Goal: Find specific page/section: Find specific page/section

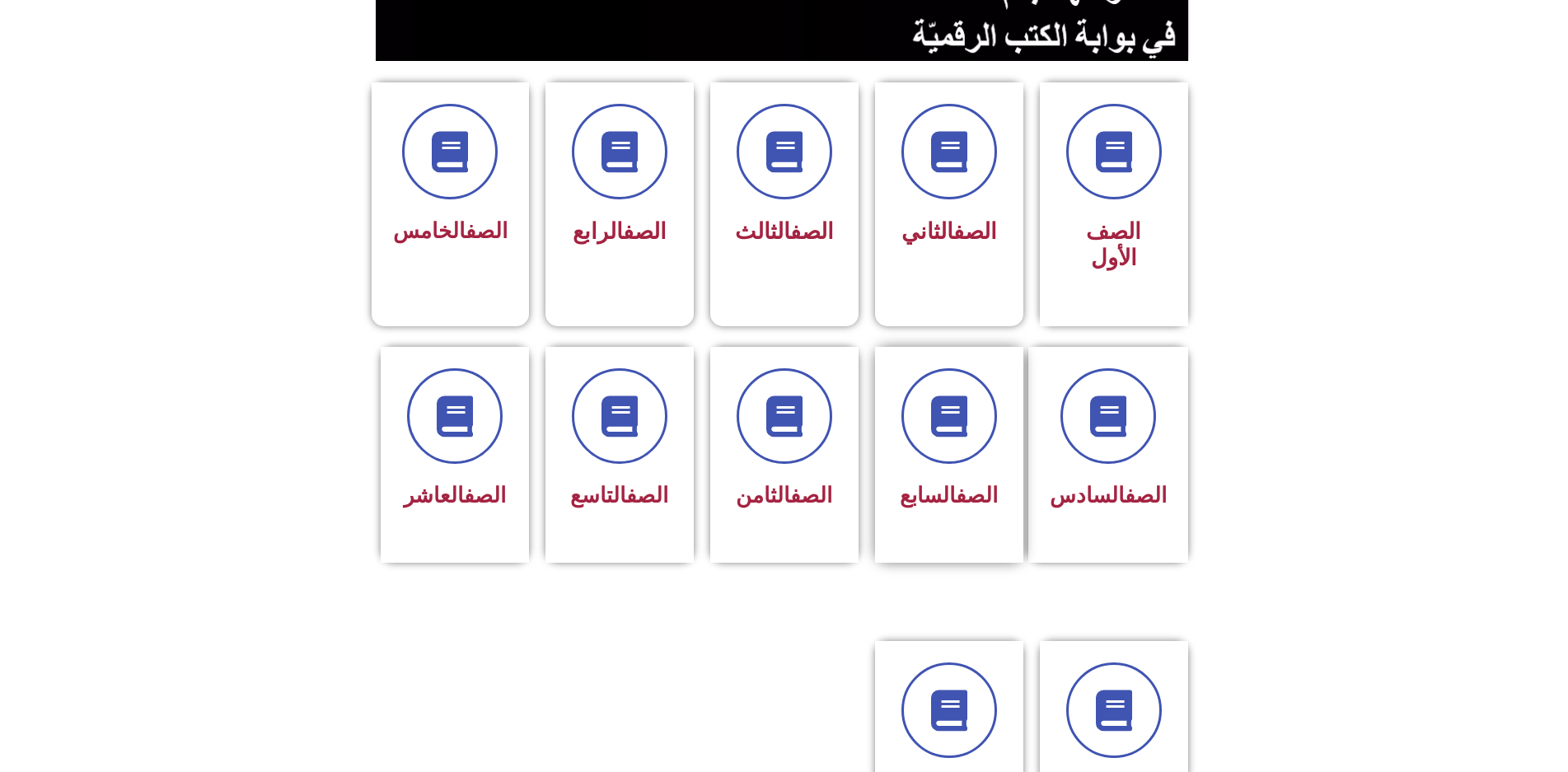
scroll to position [494, 0]
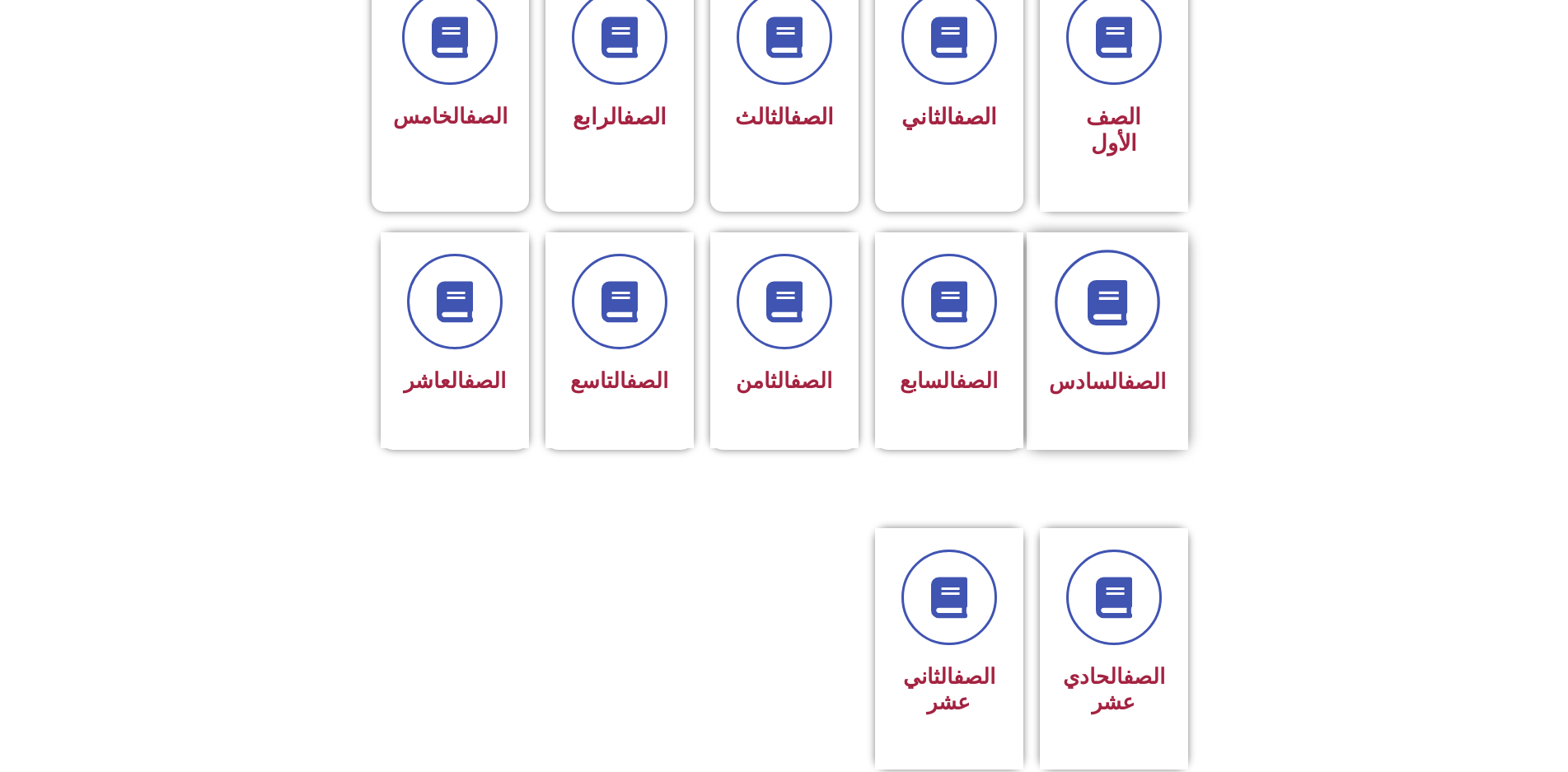
click at [1124, 249] on span at bounding box center [1107, 302] width 106 height 106
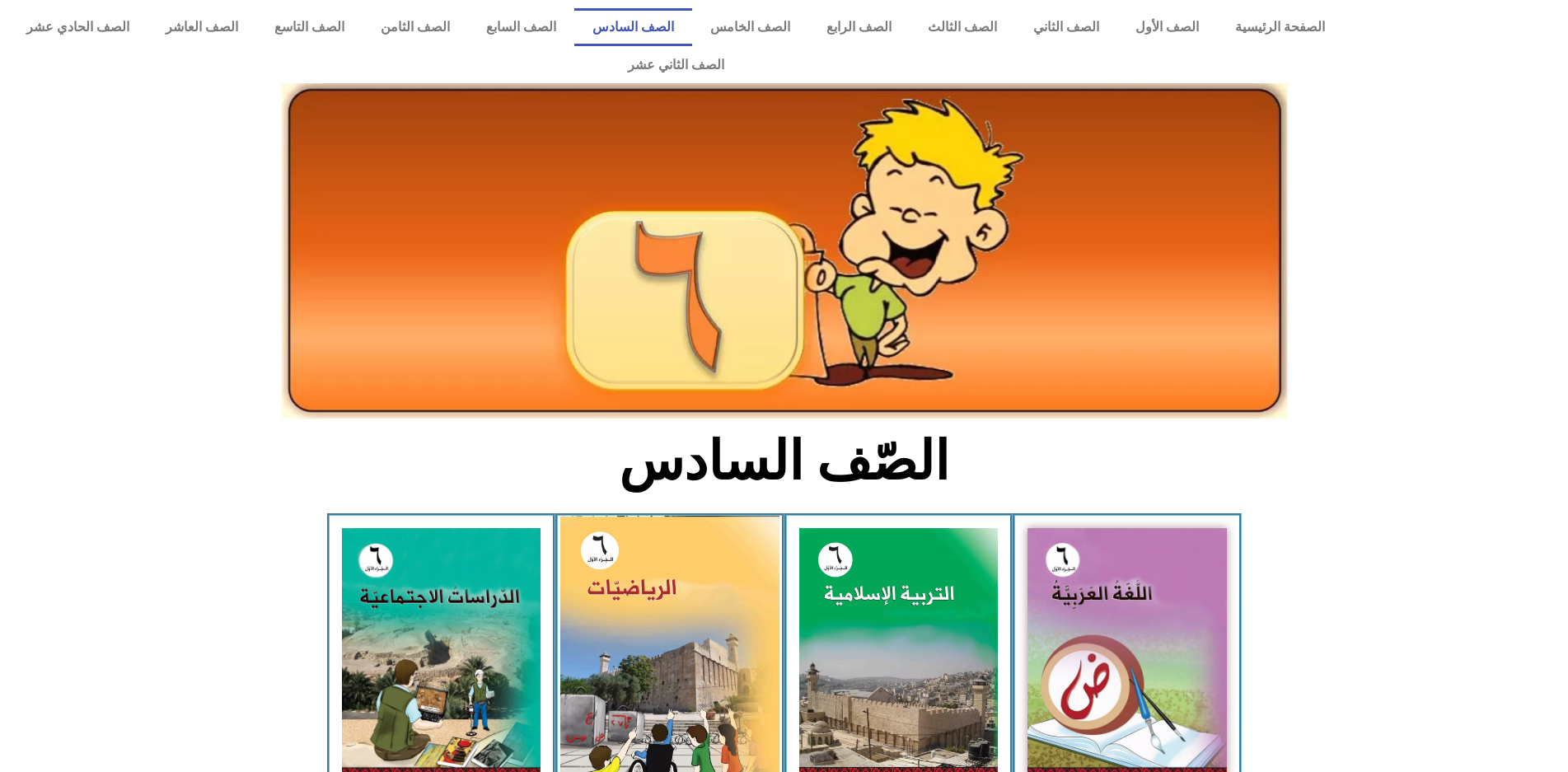
click at [587, 550] on img at bounding box center [670, 652] width 220 height 272
click at [593, 551] on img at bounding box center [670, 652] width 220 height 272
click at [598, 529] on img at bounding box center [670, 652] width 220 height 272
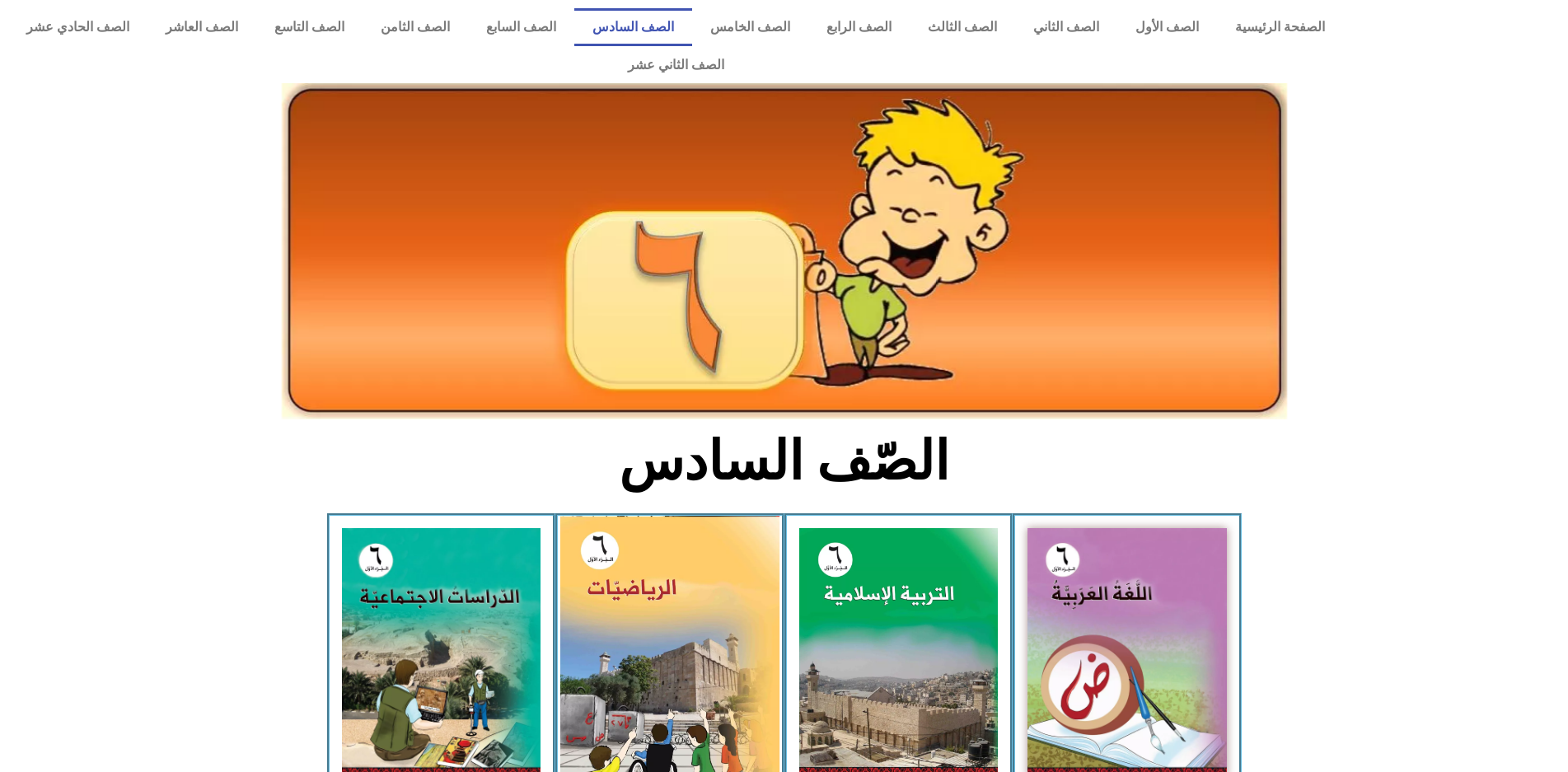
click at [598, 529] on img at bounding box center [670, 652] width 220 height 272
click at [598, 528] on img at bounding box center [670, 652] width 220 height 272
click at [600, 532] on img at bounding box center [670, 652] width 220 height 272
click at [600, 532] on img at bounding box center [670, 652] width 220 height 272
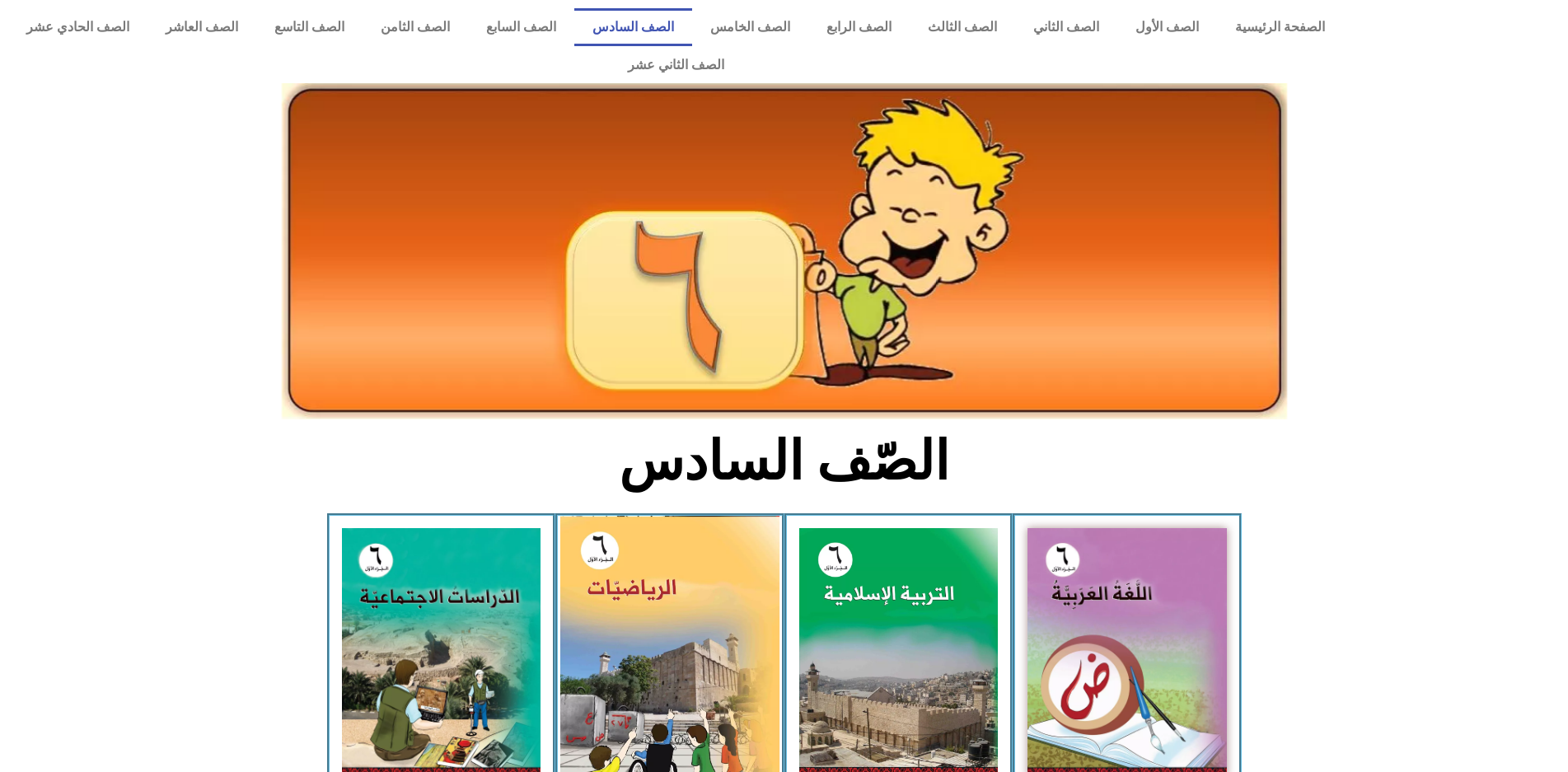
click at [601, 534] on img at bounding box center [670, 652] width 220 height 272
click at [599, 605] on img at bounding box center [670, 652] width 220 height 272
click at [592, 613] on img at bounding box center [670, 652] width 220 height 272
click at [715, 626] on img at bounding box center [670, 652] width 220 height 272
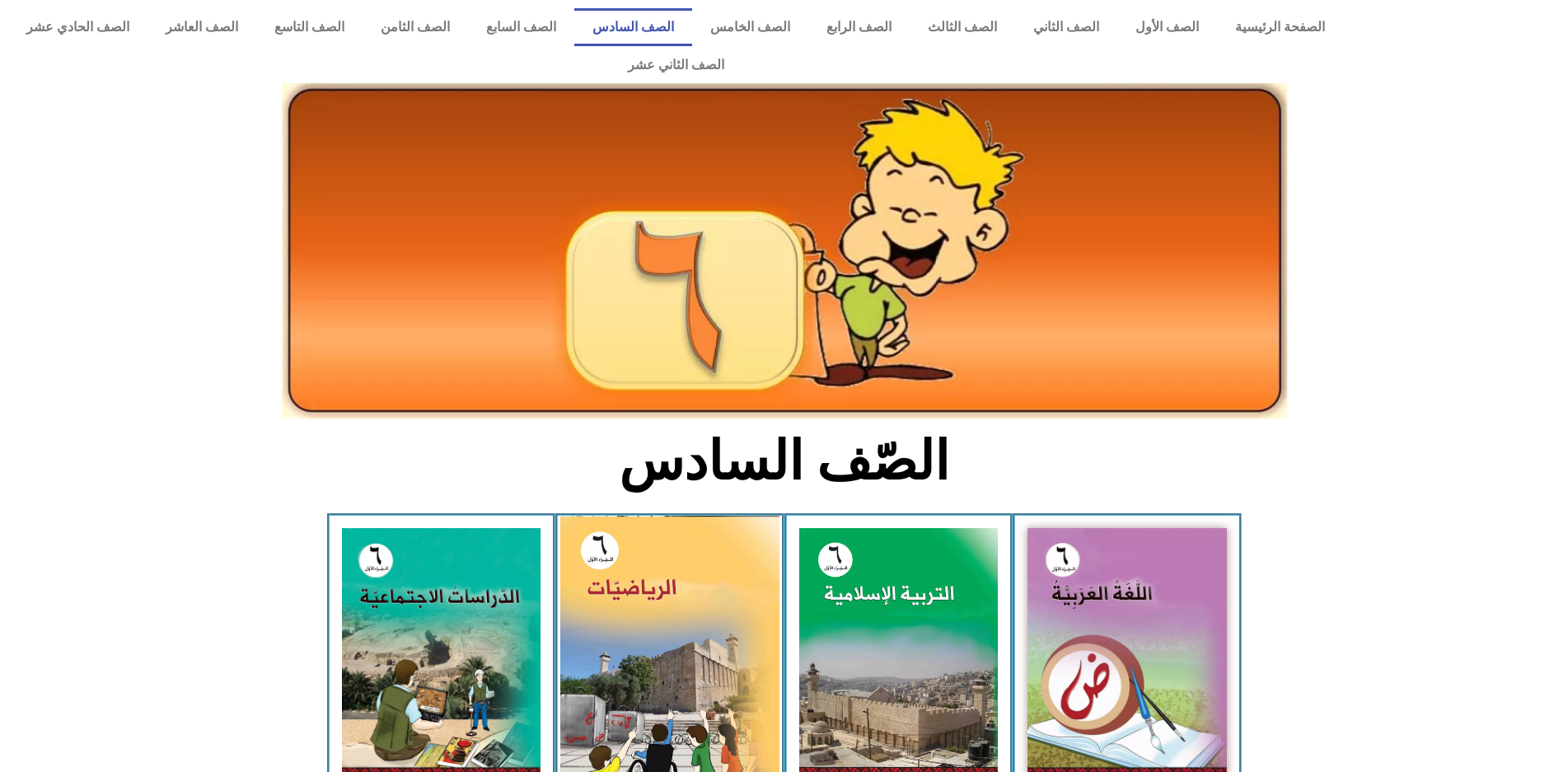
click at [715, 626] on img at bounding box center [670, 652] width 220 height 272
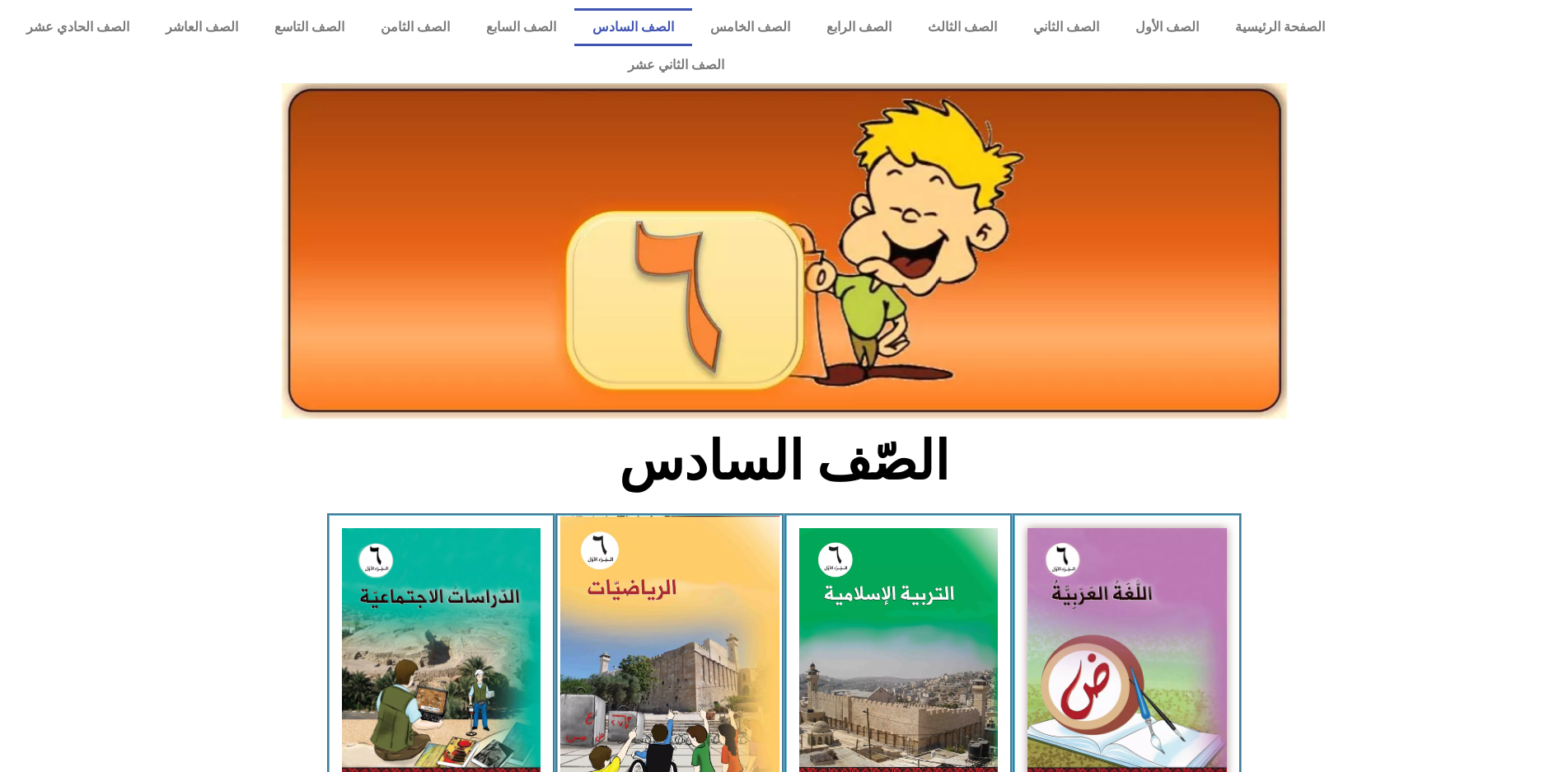
click at [715, 626] on img at bounding box center [670, 652] width 220 height 272
click at [715, 627] on img at bounding box center [670, 652] width 220 height 272
click at [714, 627] on img at bounding box center [670, 652] width 220 height 272
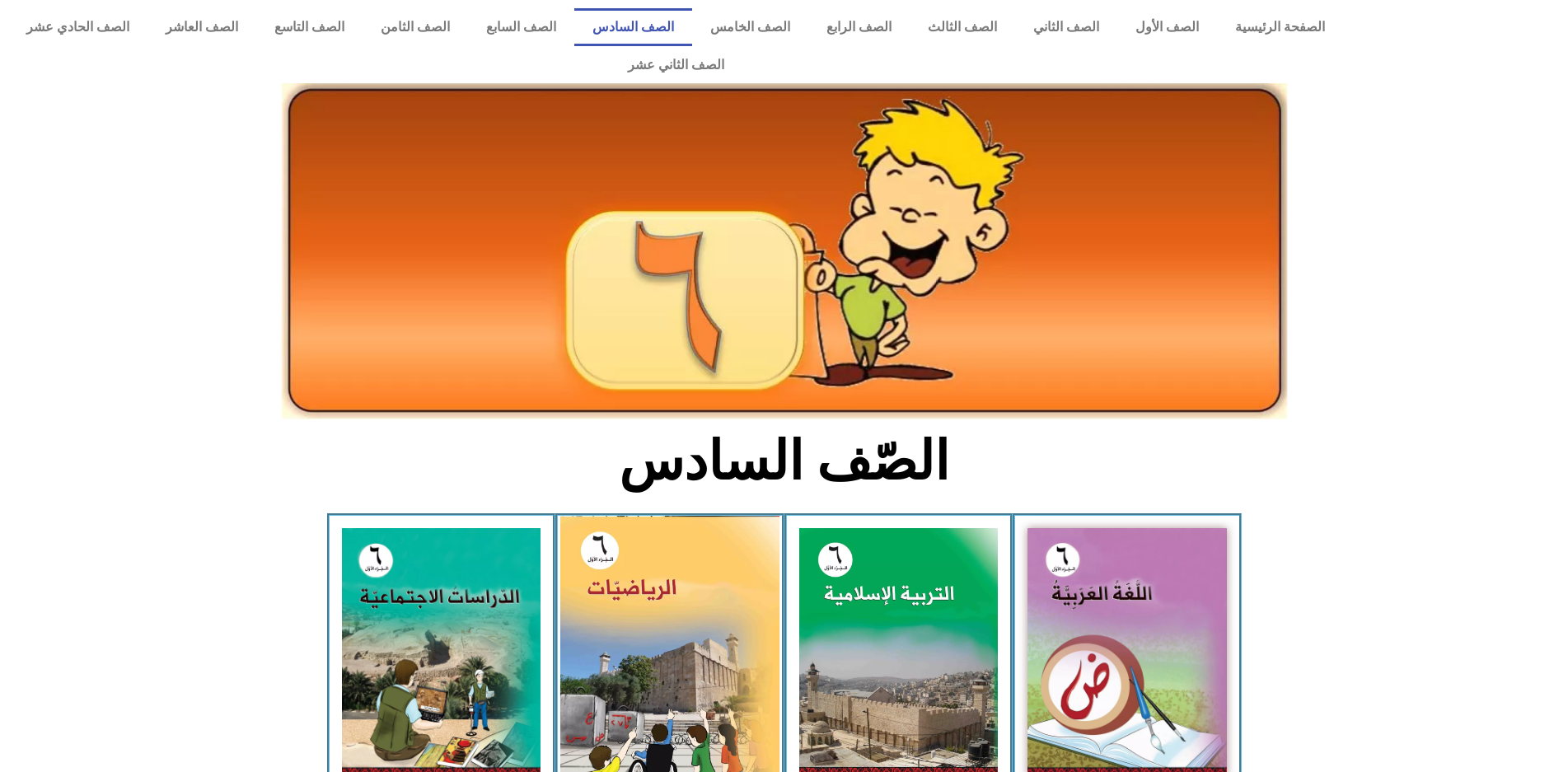
click at [714, 628] on img at bounding box center [670, 652] width 220 height 272
click at [714, 630] on img at bounding box center [670, 652] width 220 height 272
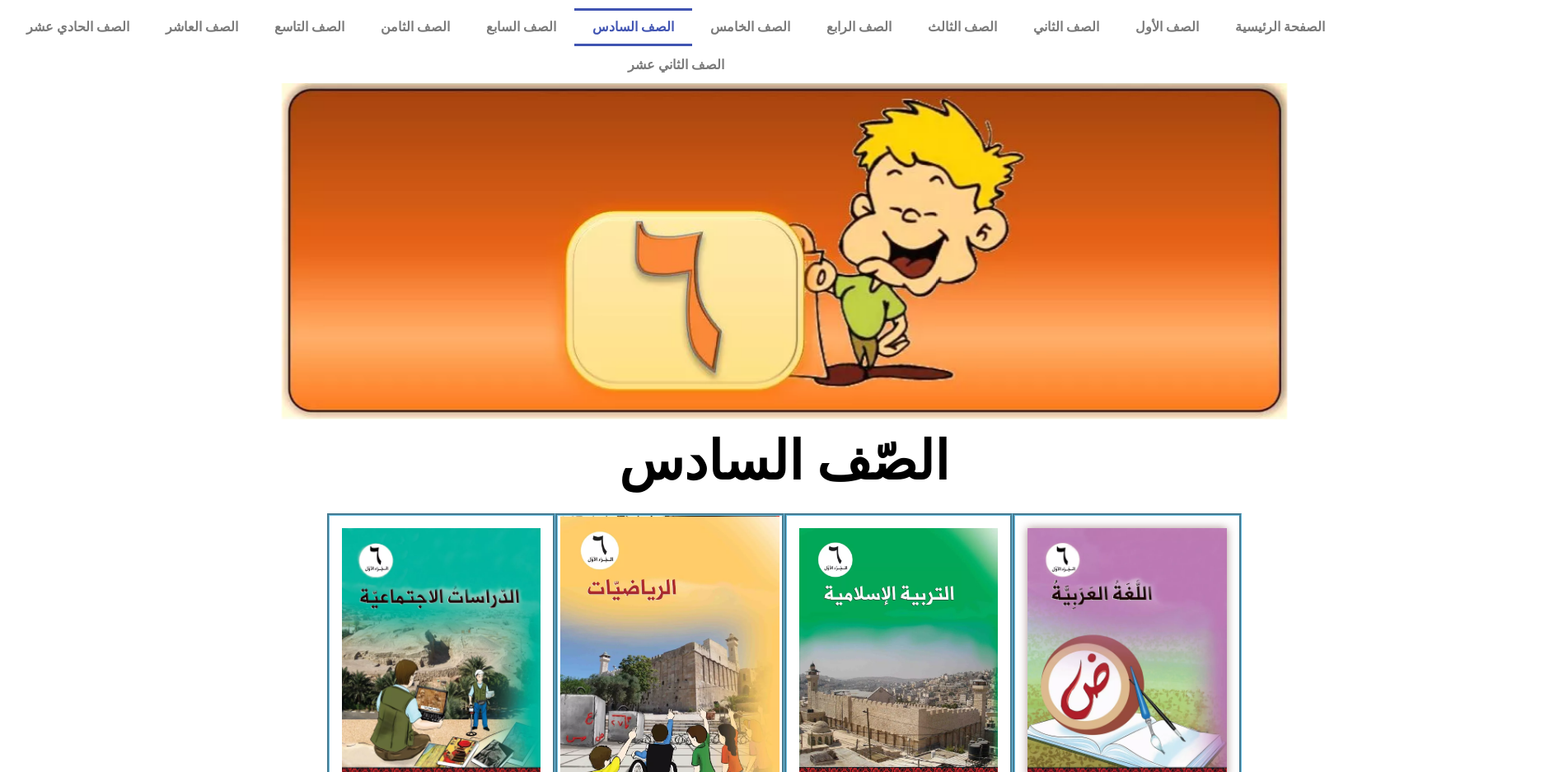
click at [714, 630] on img at bounding box center [670, 652] width 220 height 272
click at [714, 631] on img at bounding box center [670, 652] width 220 height 272
click at [716, 631] on img at bounding box center [670, 652] width 220 height 272
click at [717, 632] on img at bounding box center [670, 652] width 220 height 272
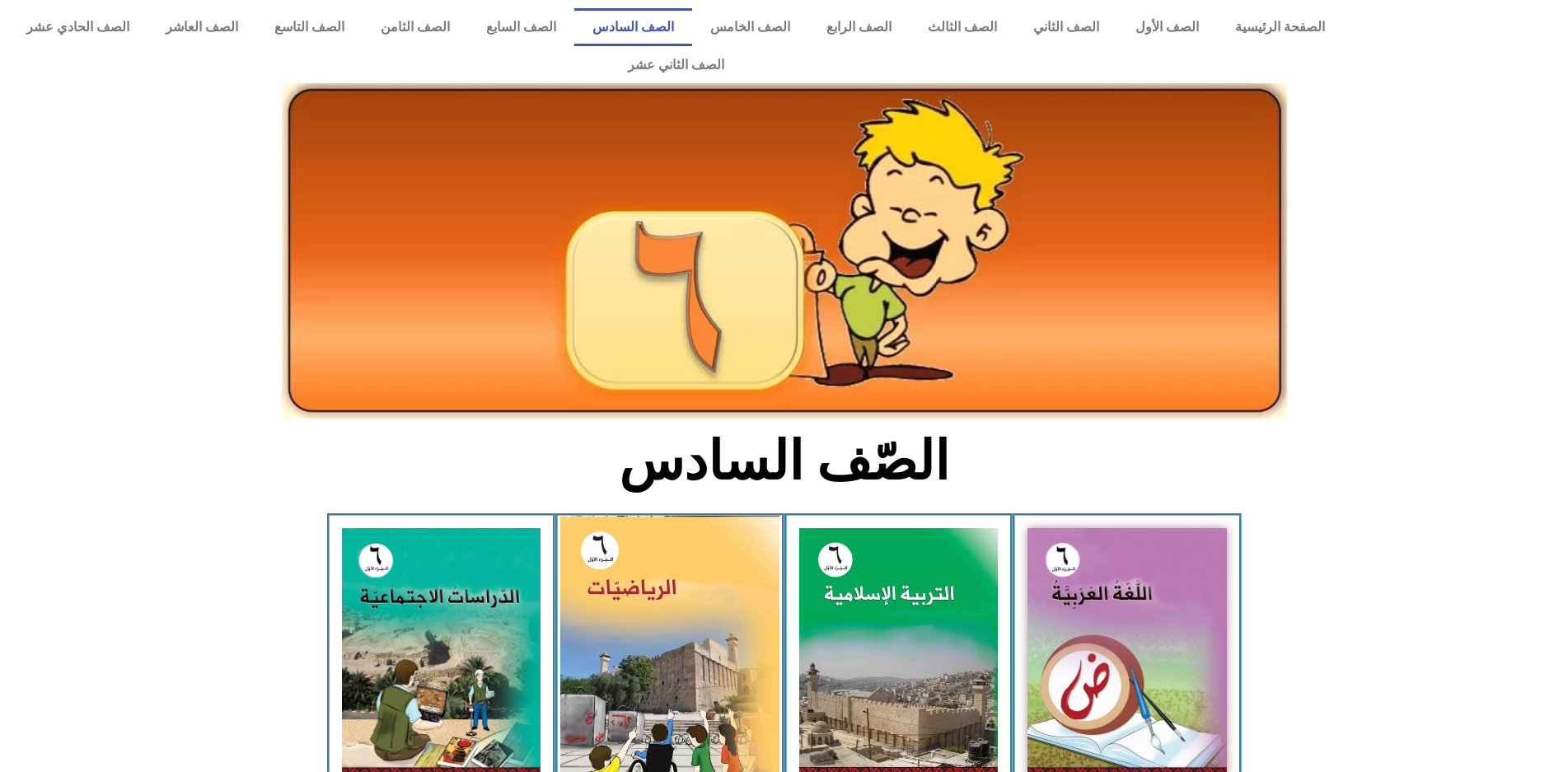
click at [727, 639] on img at bounding box center [670, 652] width 220 height 272
click at [614, 516] on img at bounding box center [670, 652] width 220 height 272
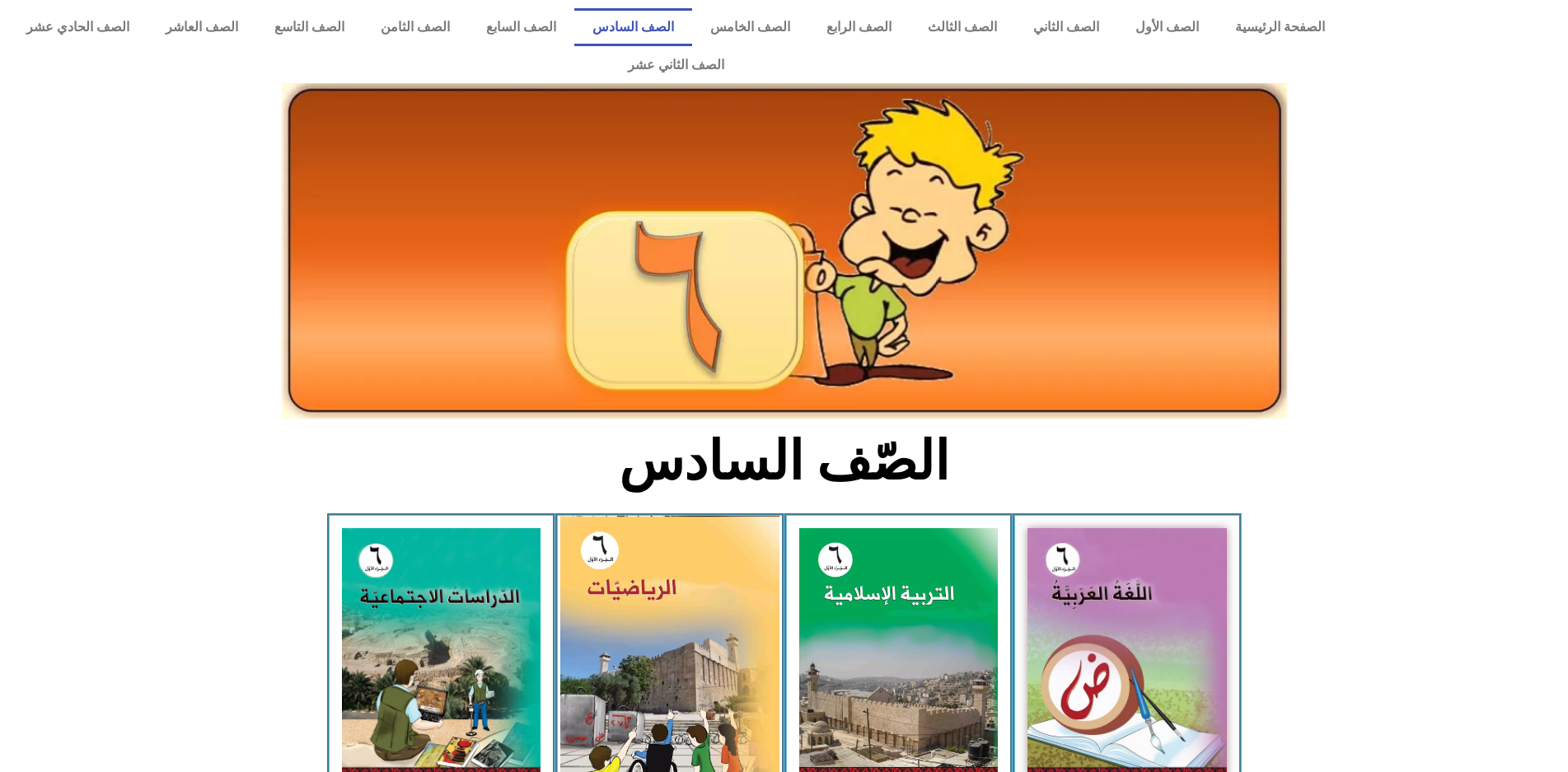
click at [614, 516] on img at bounding box center [670, 652] width 220 height 272
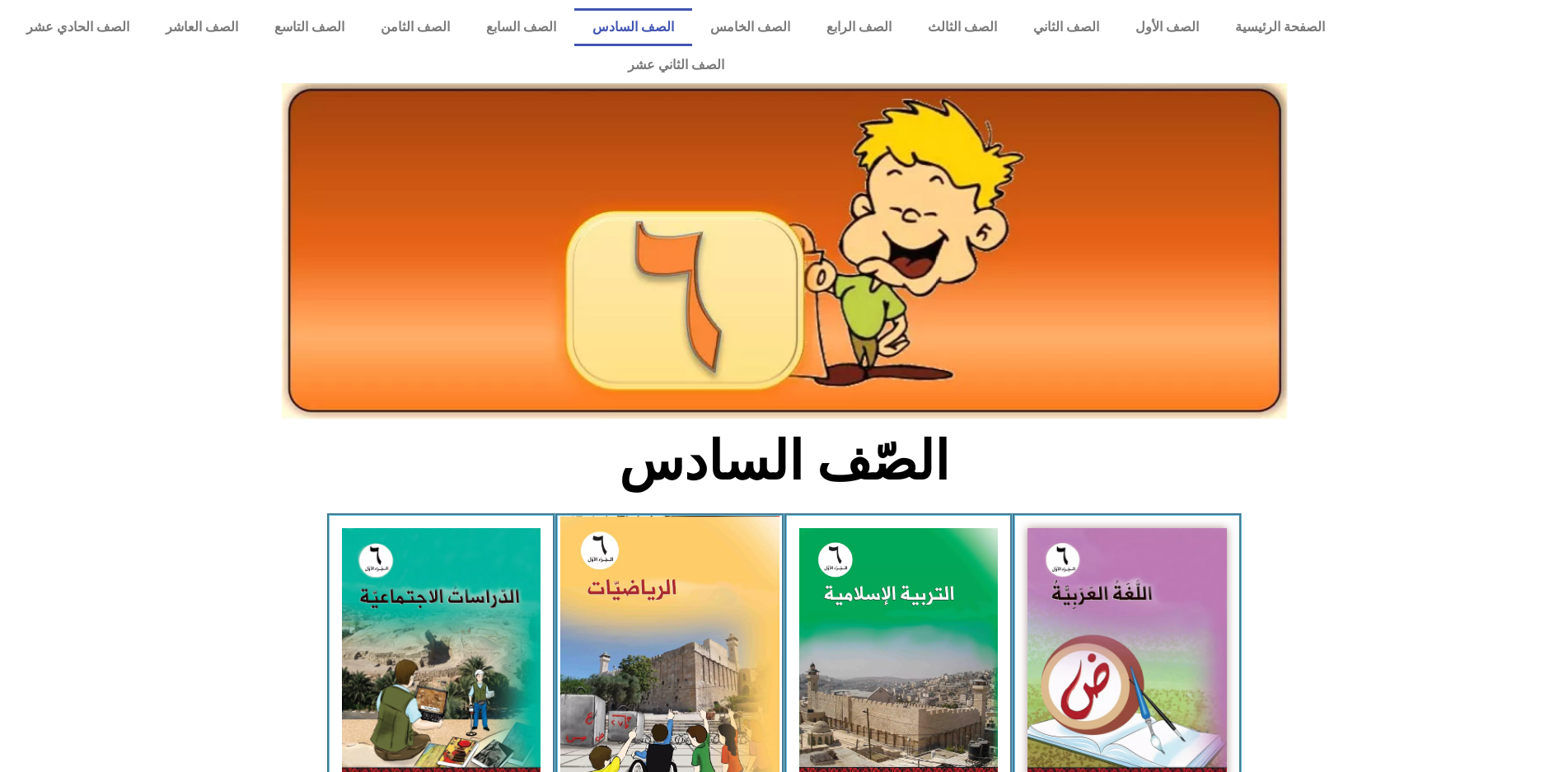
click at [614, 516] on img at bounding box center [670, 652] width 220 height 272
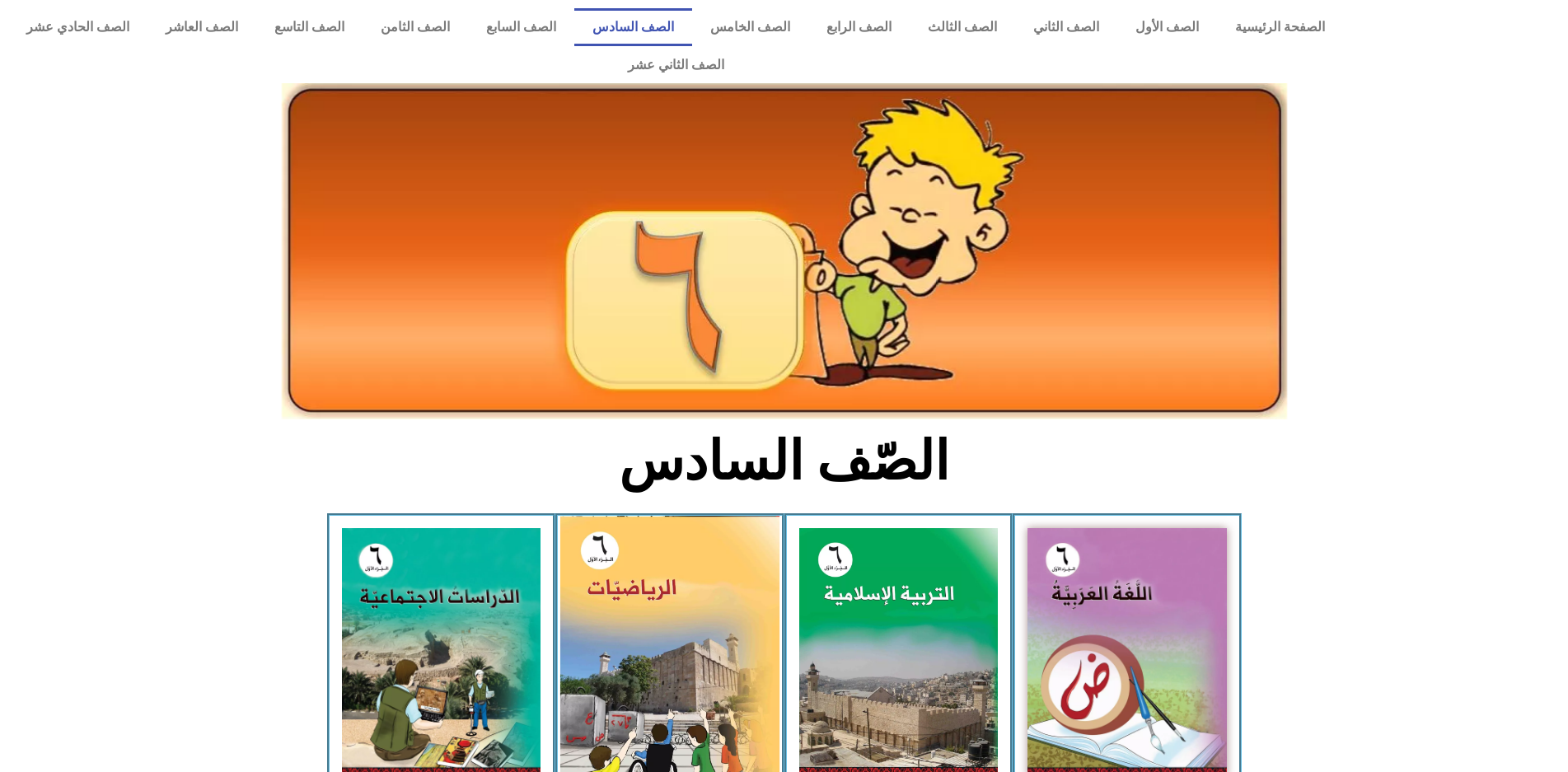
click at [614, 516] on img at bounding box center [670, 652] width 220 height 272
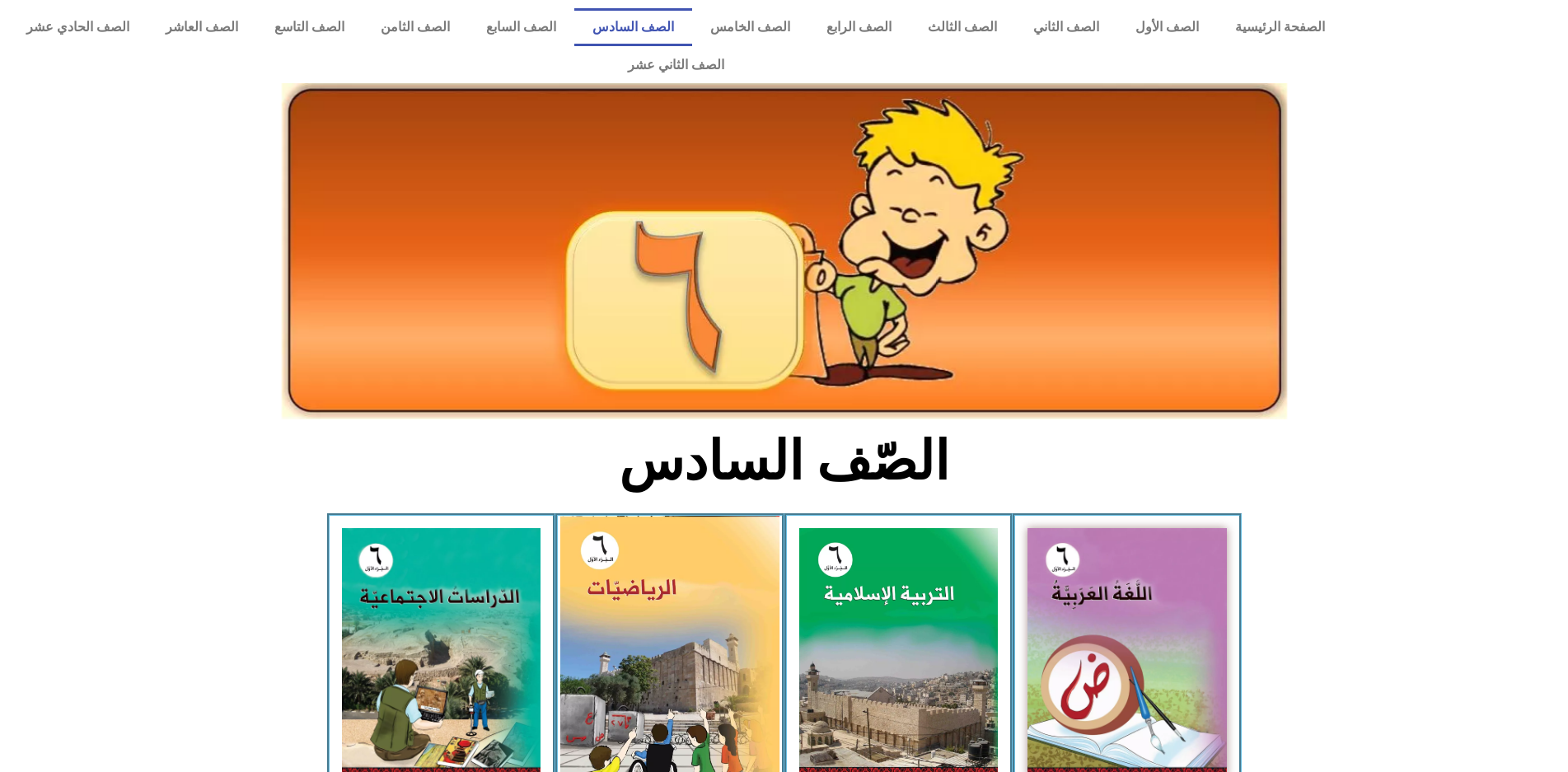
click at [614, 516] on img at bounding box center [670, 652] width 220 height 272
click at [615, 516] on img at bounding box center [670, 652] width 220 height 272
click at [618, 516] on img at bounding box center [670, 652] width 220 height 272
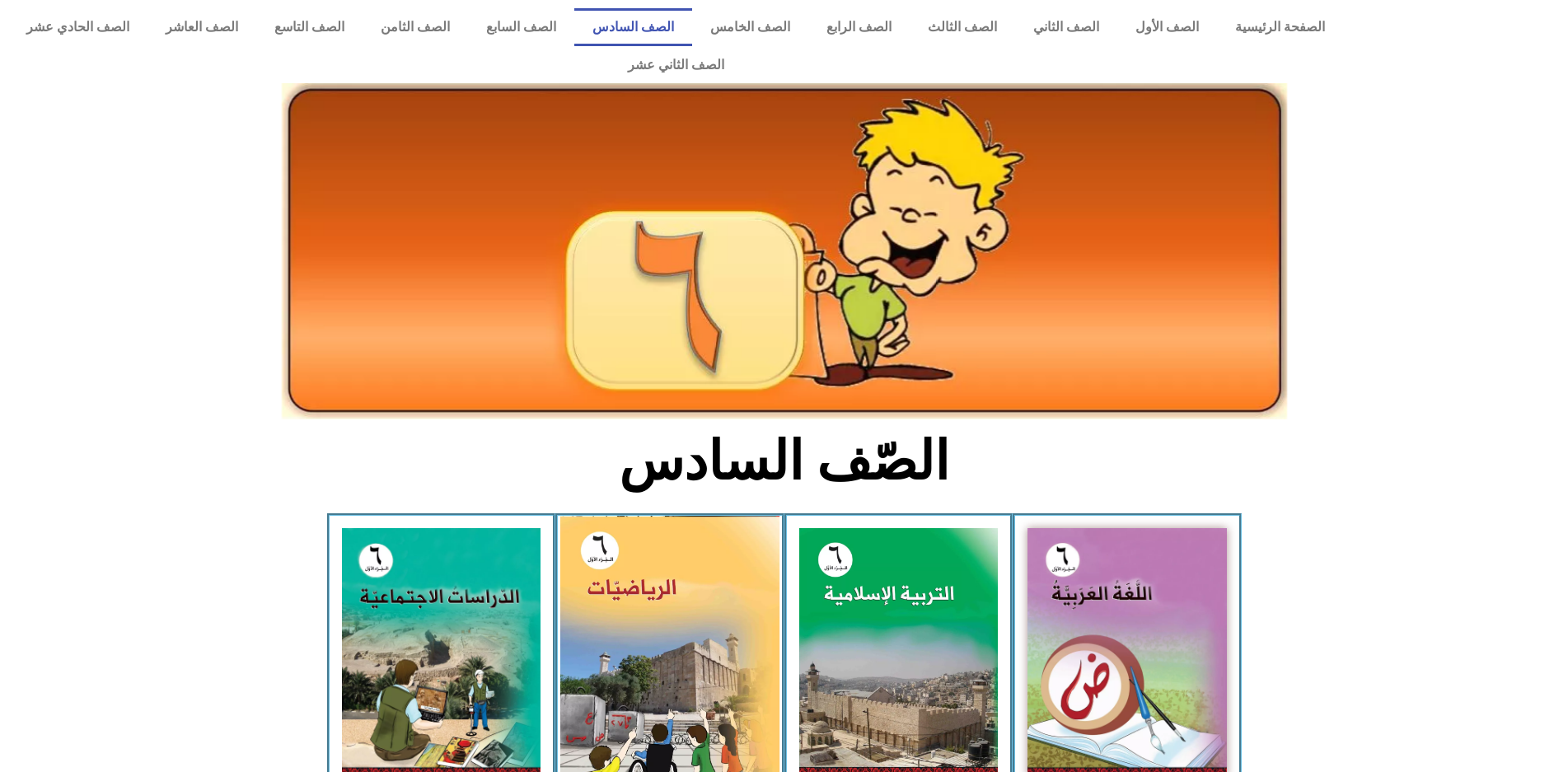
click at [621, 516] on img at bounding box center [670, 652] width 220 height 272
click at [723, 543] on img at bounding box center [670, 652] width 220 height 272
click at [725, 544] on img at bounding box center [670, 652] width 220 height 272
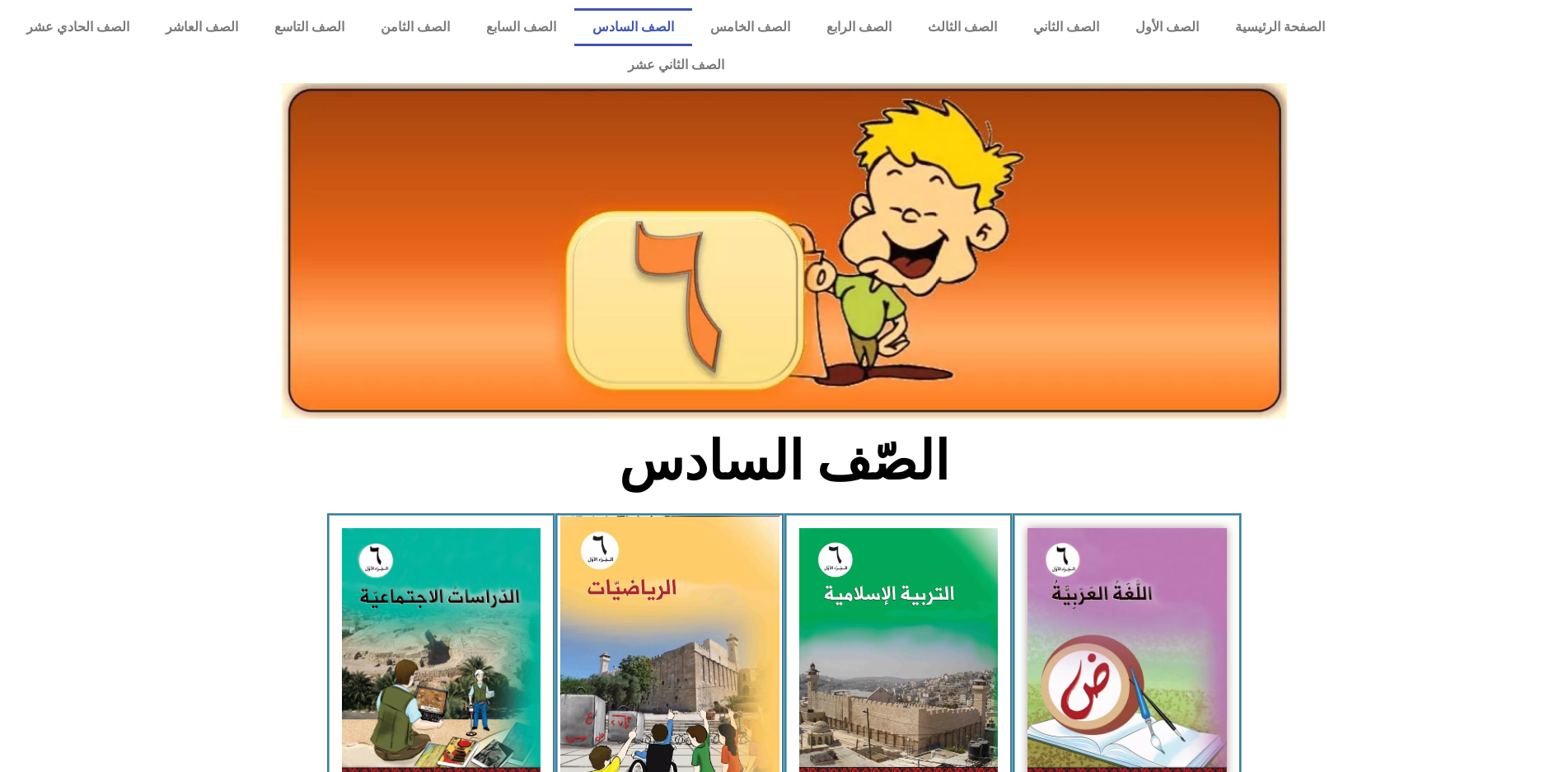
click at [725, 544] on img at bounding box center [670, 652] width 220 height 272
click at [726, 545] on img at bounding box center [670, 652] width 220 height 272
click at [773, 590] on img at bounding box center [670, 652] width 220 height 272
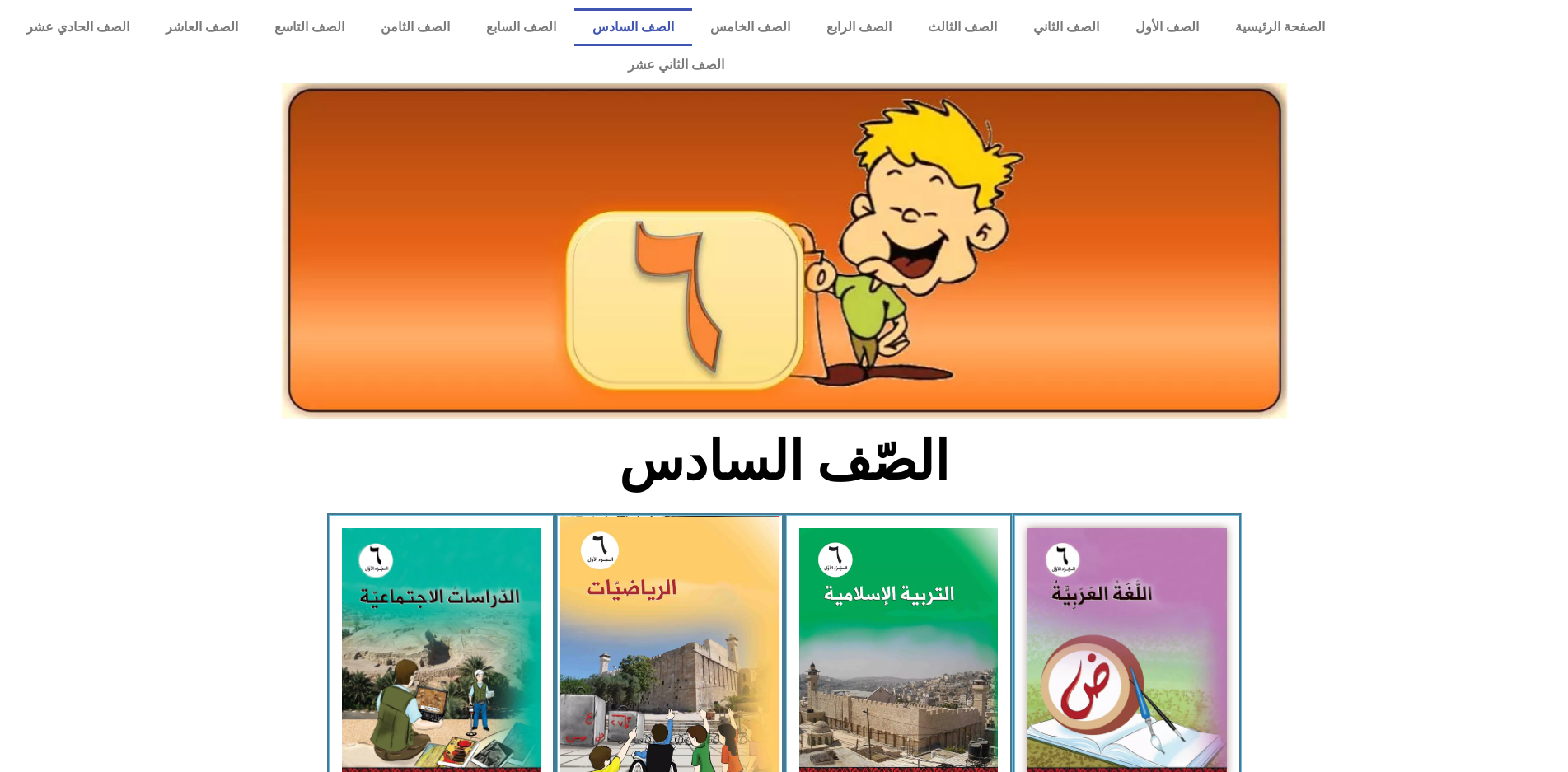
click at [773, 590] on img at bounding box center [670, 652] width 220 height 272
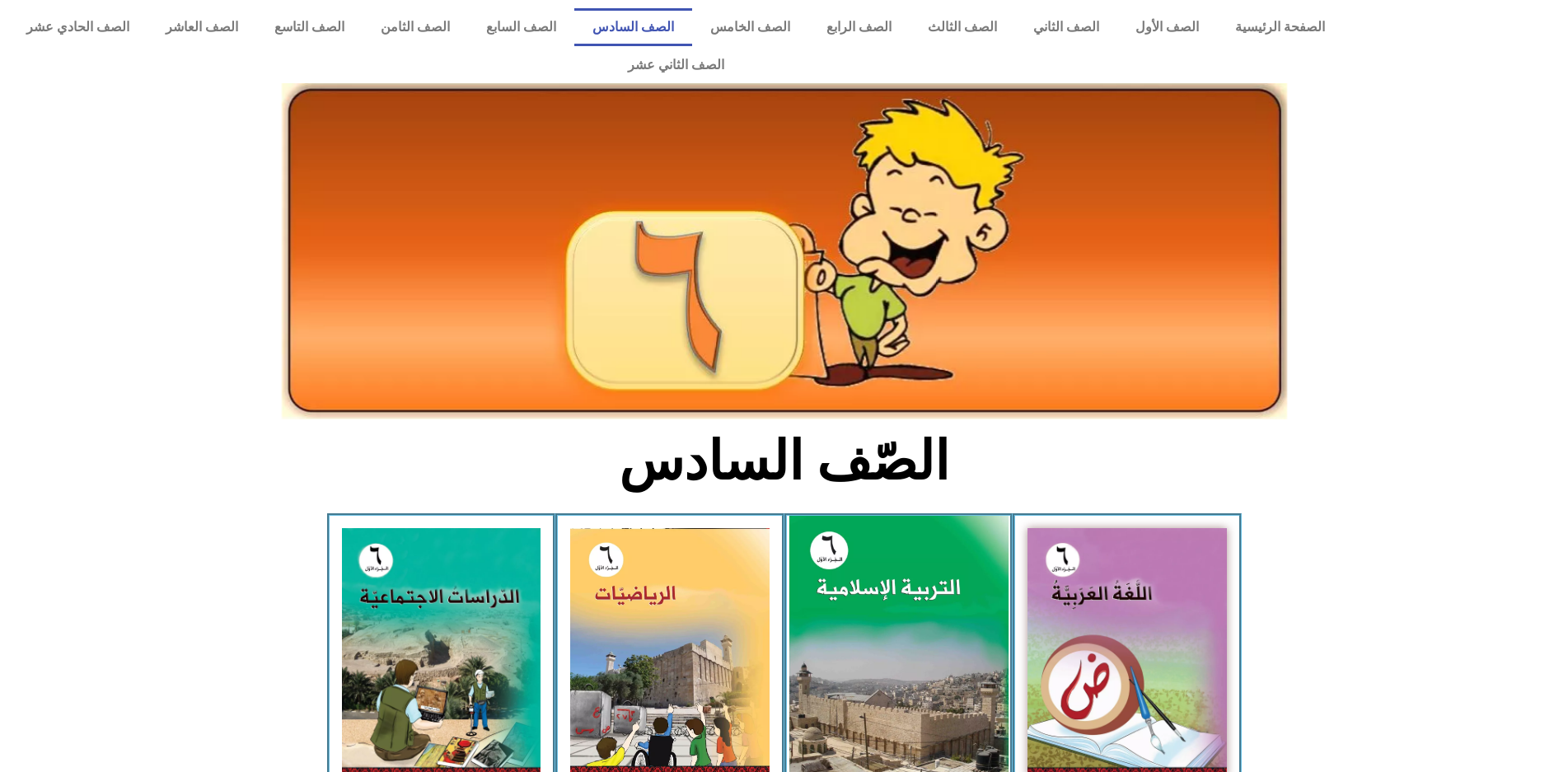
click at [812, 604] on img at bounding box center [898, 653] width 220 height 273
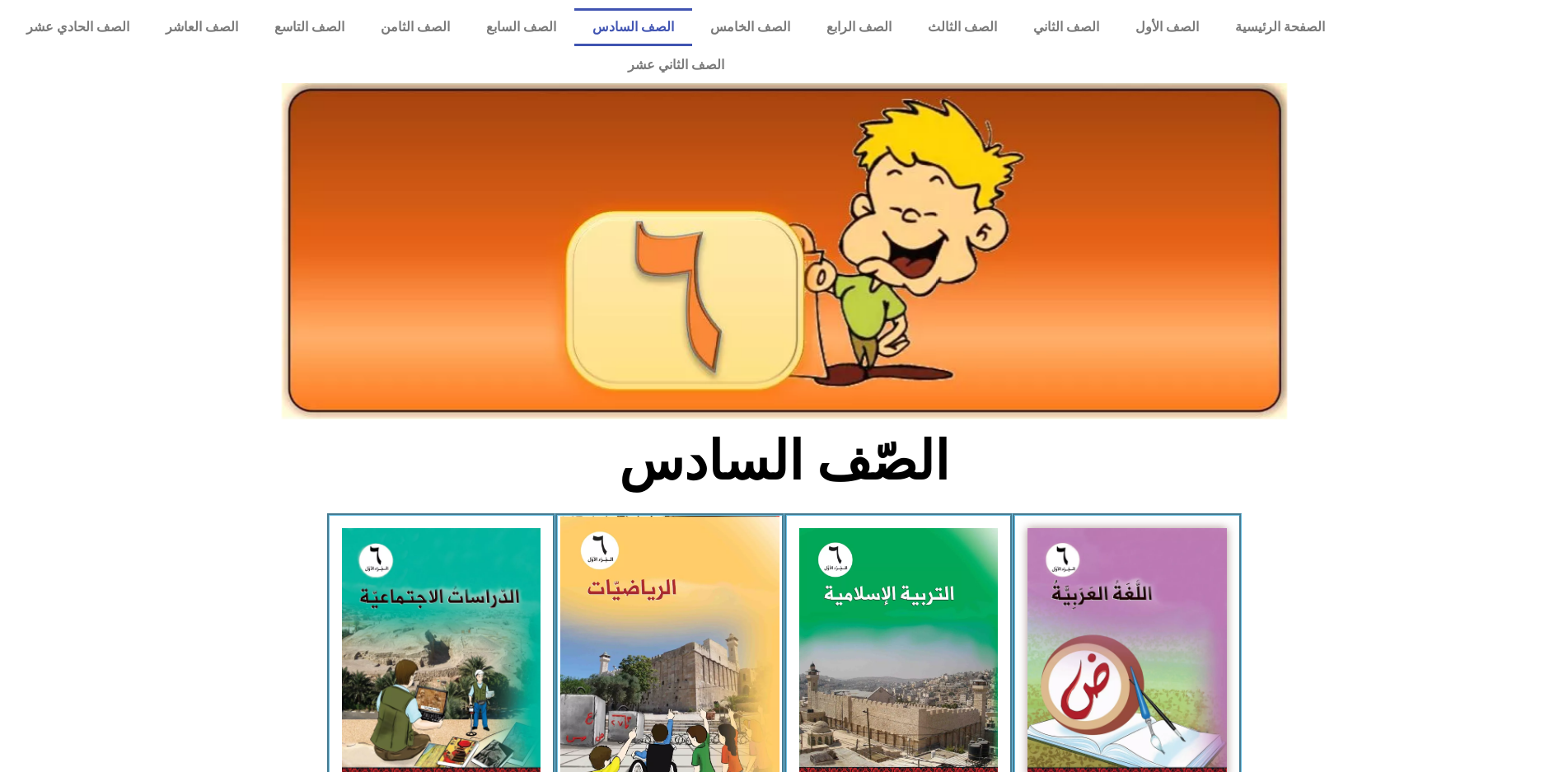
click at [668, 601] on img at bounding box center [670, 652] width 220 height 272
click at [643, 618] on img at bounding box center [670, 652] width 220 height 272
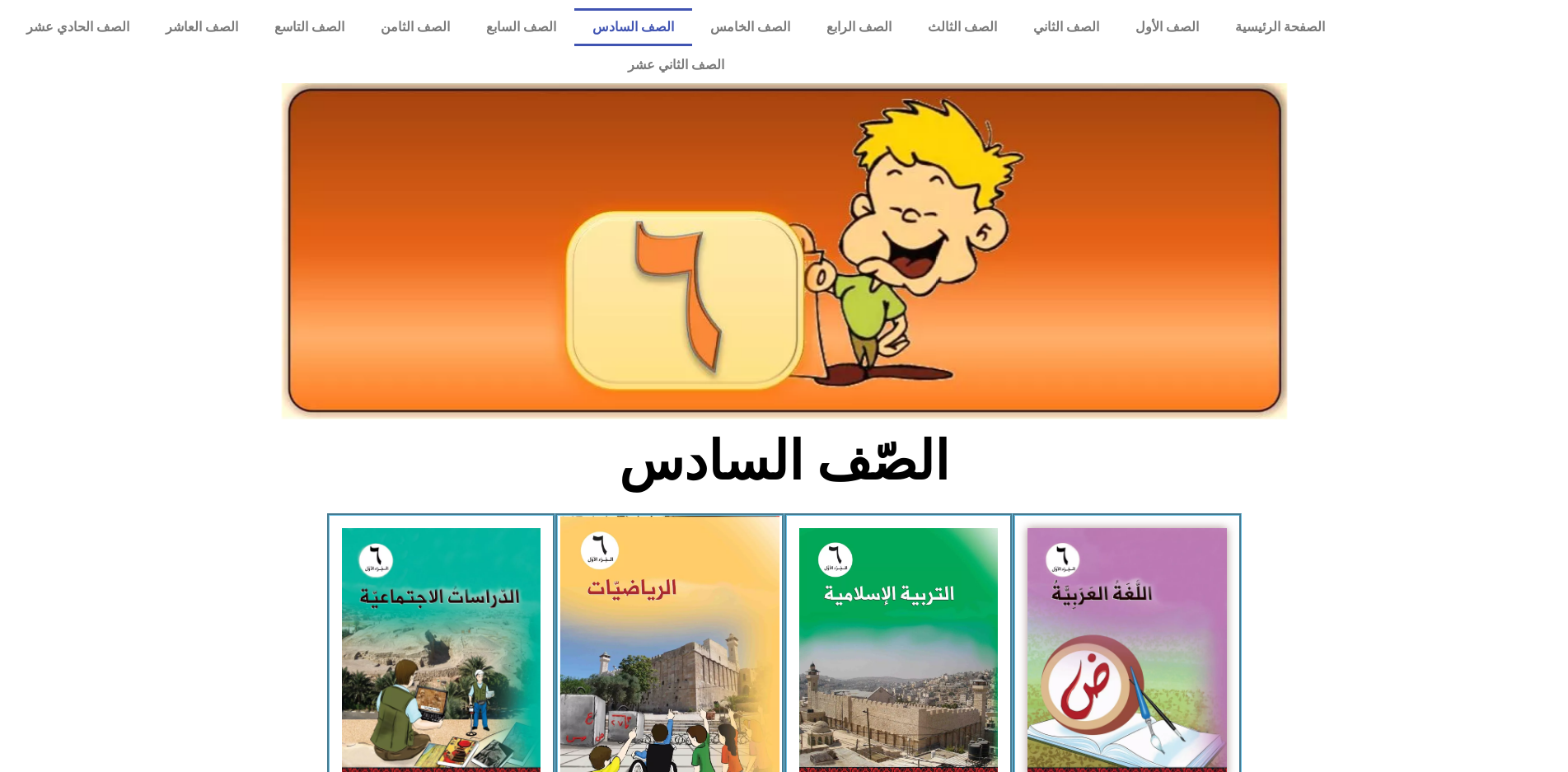
click at [643, 618] on img at bounding box center [670, 652] width 220 height 272
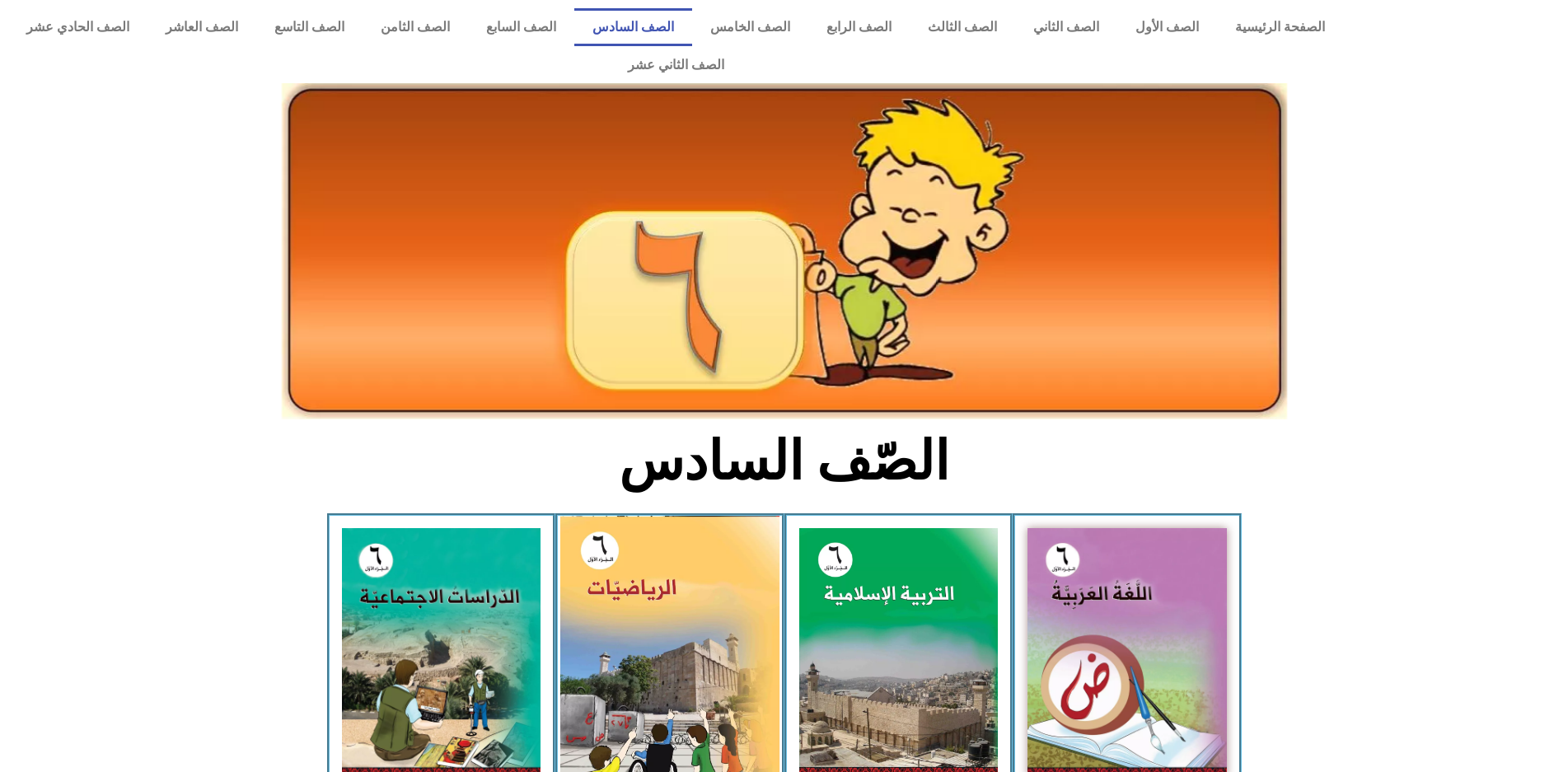
click at [643, 618] on img at bounding box center [670, 652] width 220 height 272
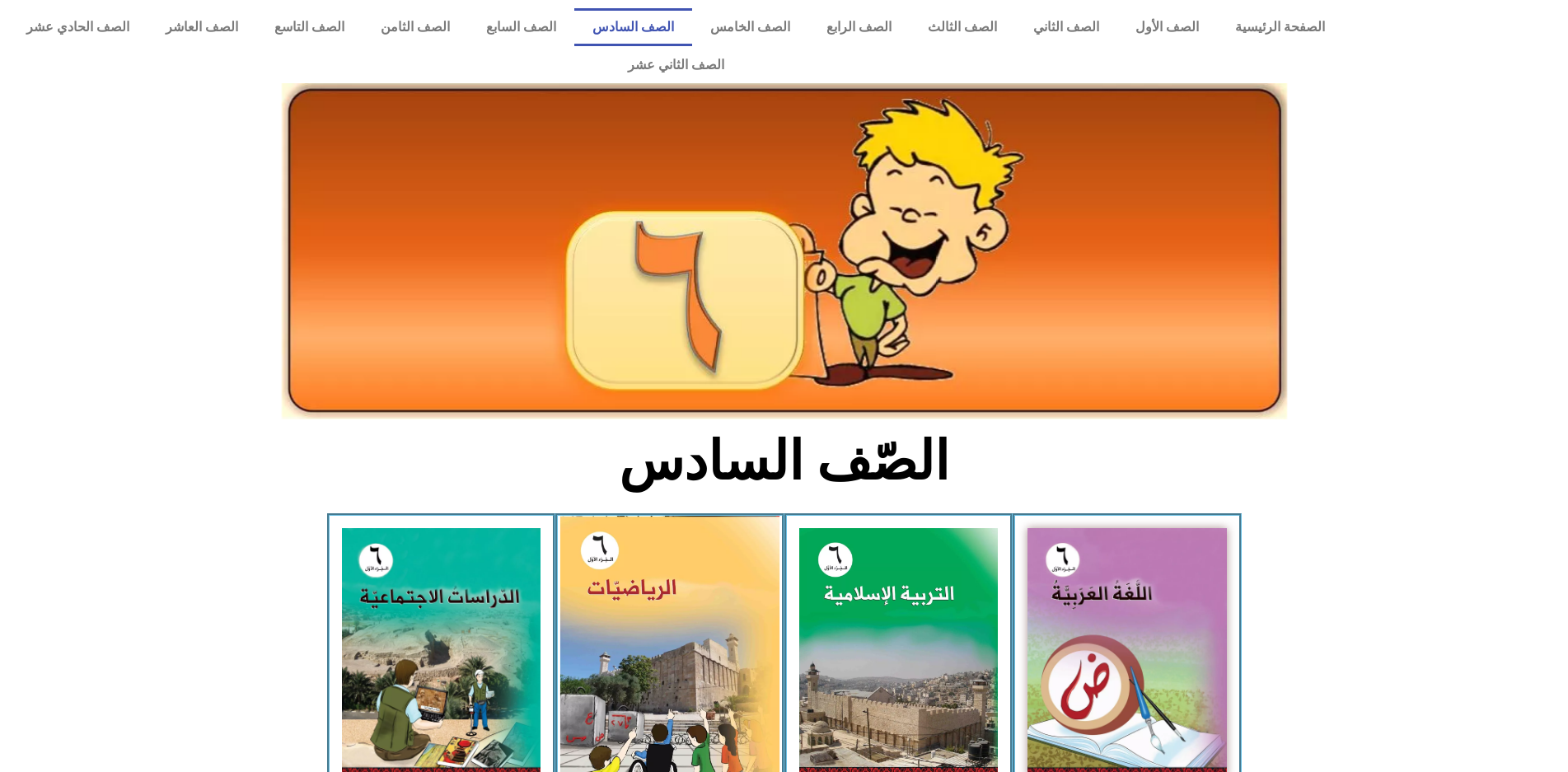
click at [643, 618] on img at bounding box center [670, 652] width 220 height 272
click at [641, 622] on img at bounding box center [670, 652] width 220 height 272
click at [640, 623] on img at bounding box center [670, 652] width 220 height 272
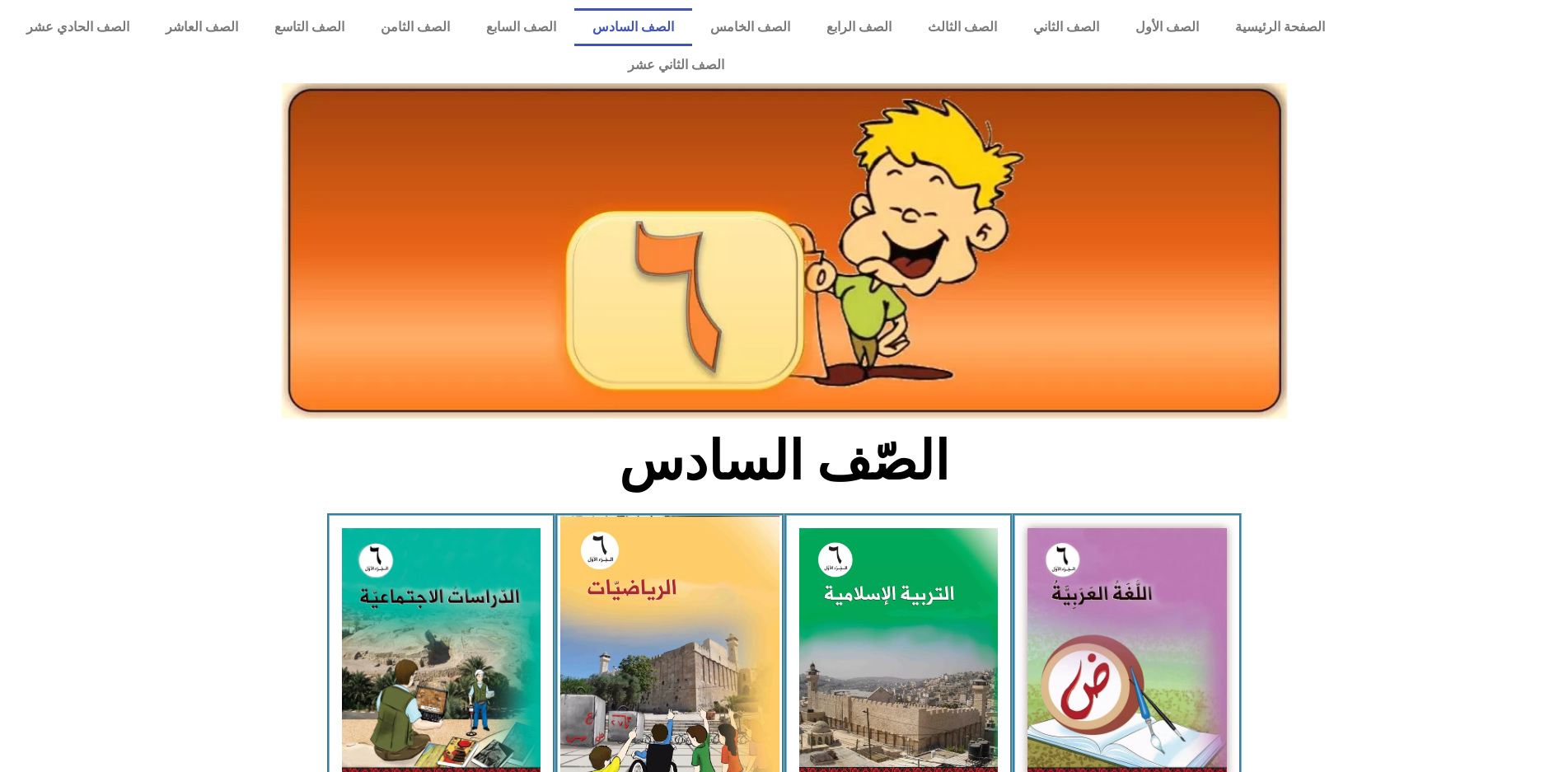
click at [640, 623] on img at bounding box center [670, 652] width 220 height 272
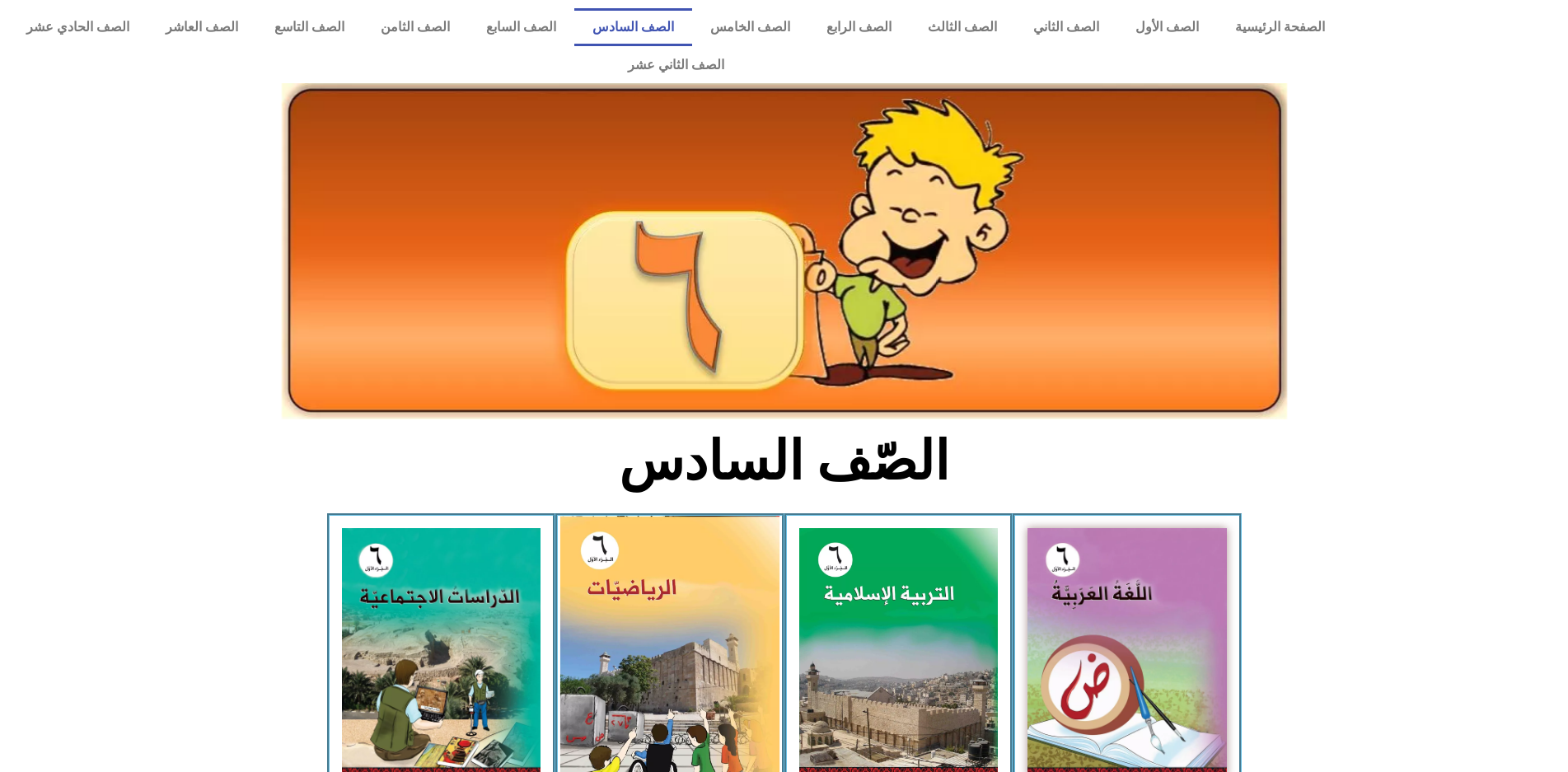
click at [640, 623] on img at bounding box center [670, 652] width 220 height 272
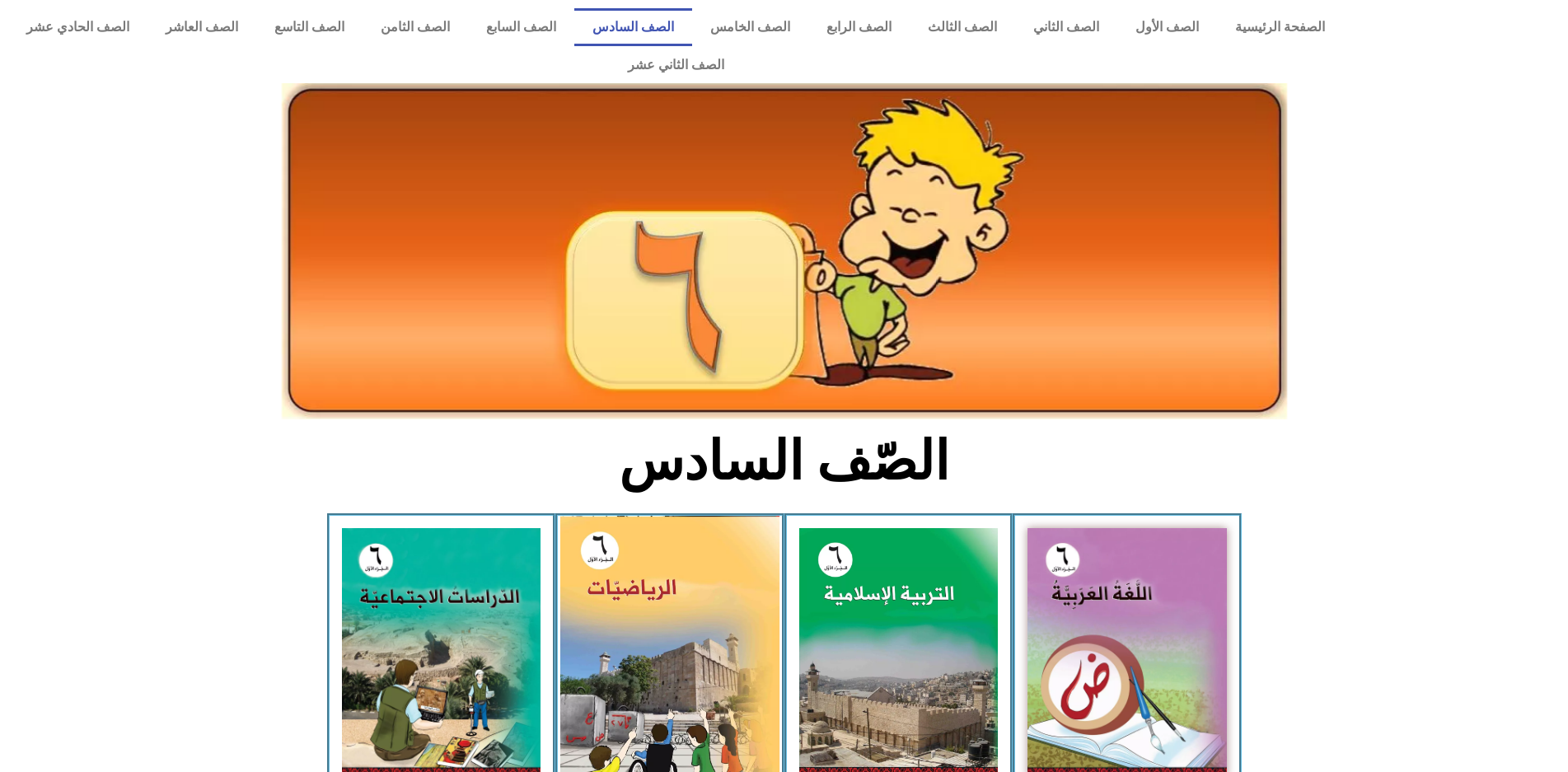
click at [640, 623] on img at bounding box center [670, 652] width 220 height 272
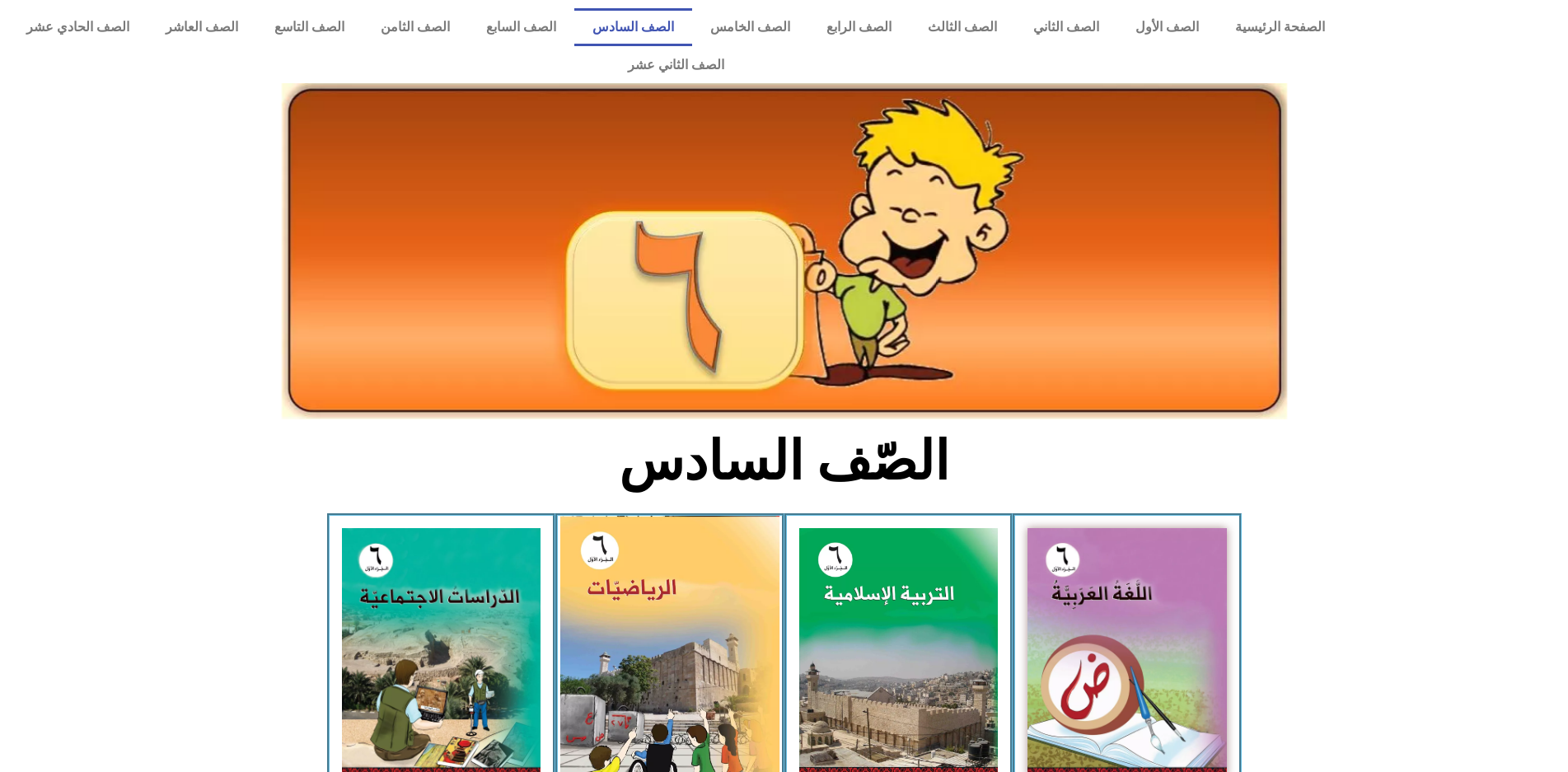
click at [620, 603] on img at bounding box center [670, 652] width 220 height 272
click at [621, 605] on img at bounding box center [670, 652] width 220 height 272
click at [627, 614] on img at bounding box center [670, 652] width 220 height 272
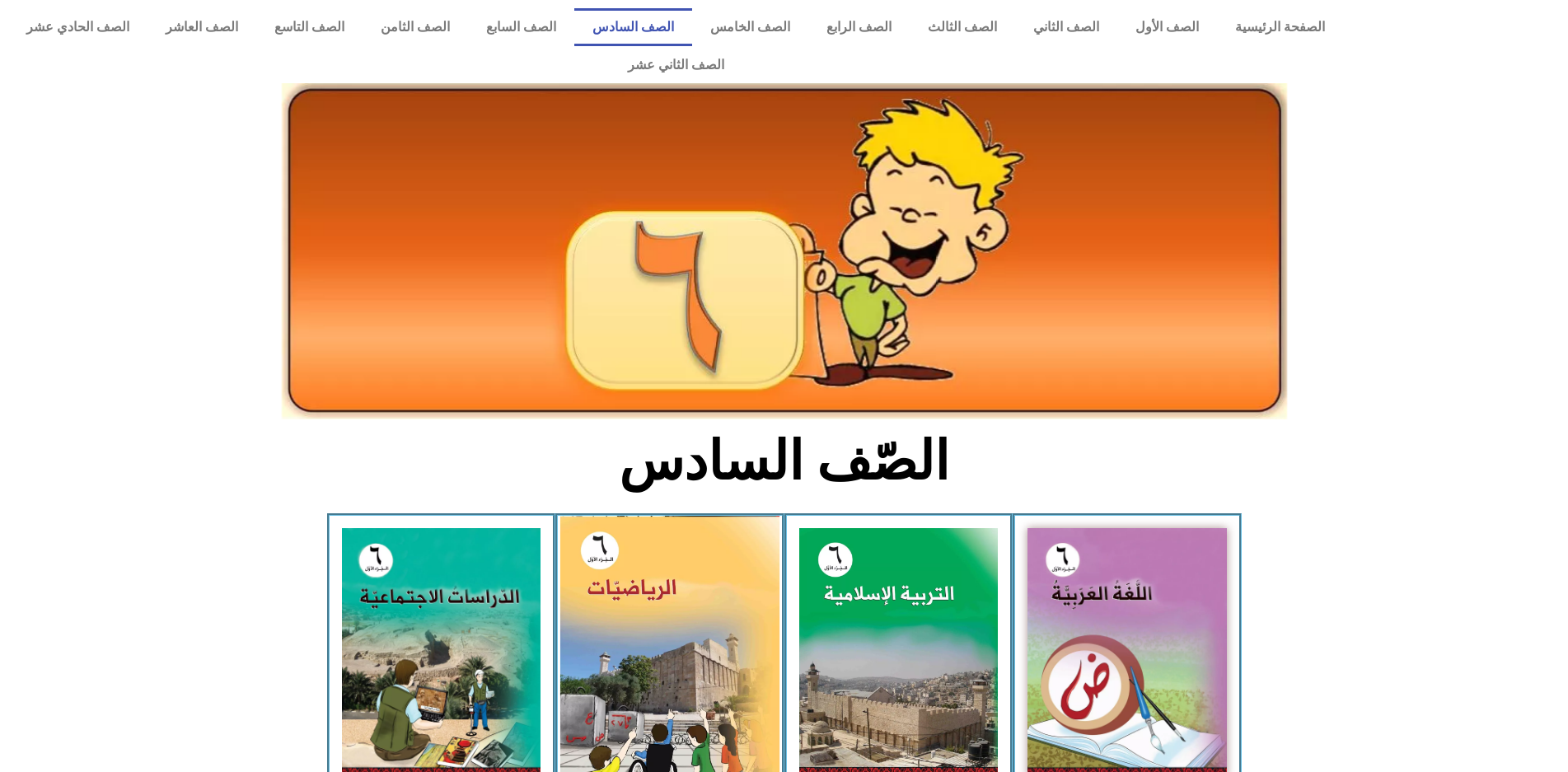
click at [627, 614] on img at bounding box center [670, 652] width 220 height 272
click at [627, 615] on img at bounding box center [670, 652] width 220 height 272
drag, startPoint x: 630, startPoint y: 617, endPoint x: 662, endPoint y: 635, distance: 36.7
click at [662, 635] on img at bounding box center [670, 652] width 220 height 272
click at [663, 637] on img at bounding box center [670, 652] width 220 height 272
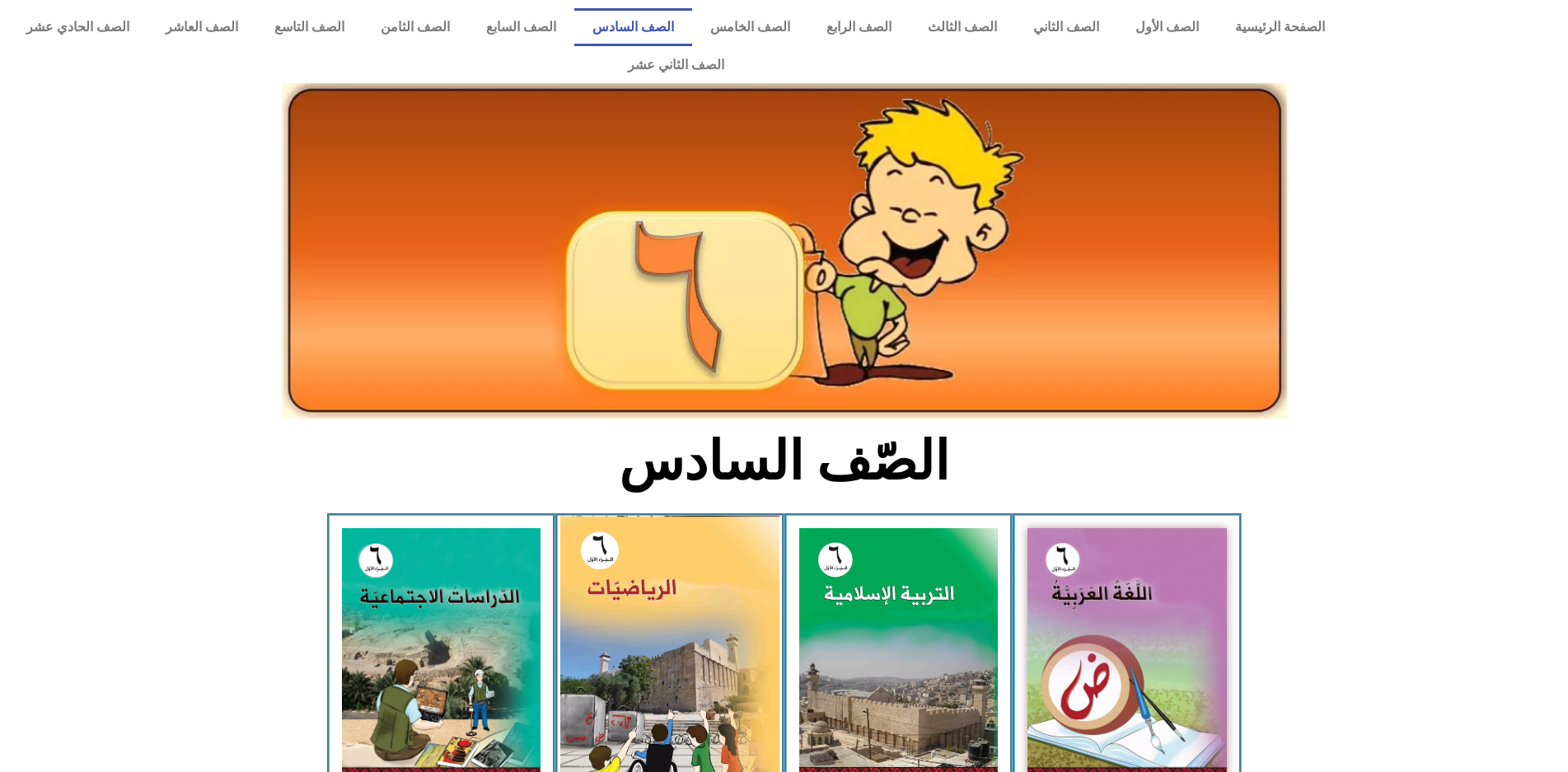
click at [667, 641] on img at bounding box center [670, 652] width 220 height 272
click at [695, 671] on img at bounding box center [670, 652] width 220 height 272
click at [695, 675] on img at bounding box center [670, 652] width 220 height 272
click at [699, 681] on img at bounding box center [670, 652] width 220 height 272
click at [710, 698] on img at bounding box center [670, 652] width 220 height 272
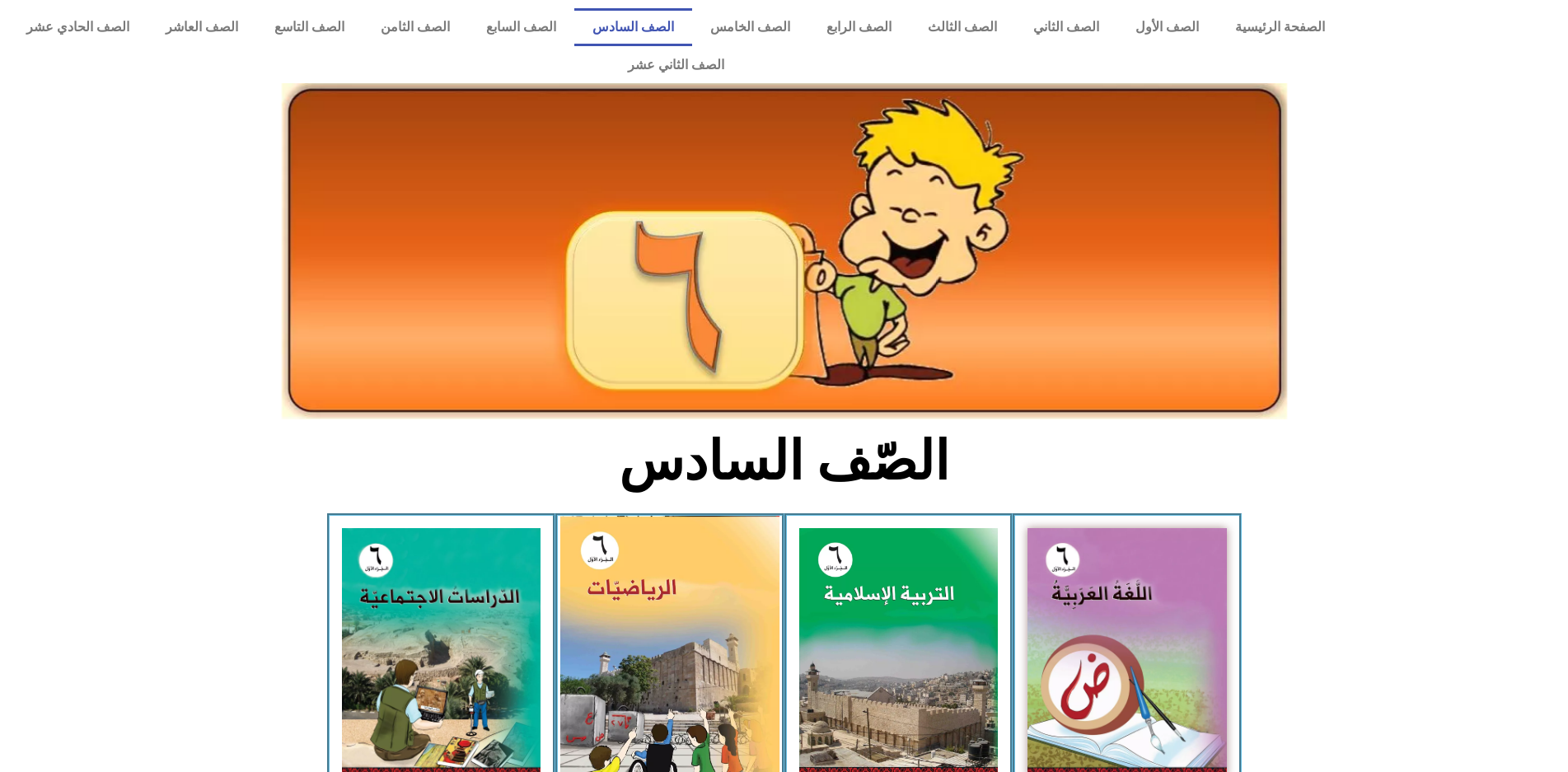
click at [712, 701] on img at bounding box center [670, 652] width 220 height 272
click at [714, 704] on img at bounding box center [670, 652] width 220 height 272
click at [718, 707] on img at bounding box center [670, 652] width 220 height 272
click at [723, 710] on img at bounding box center [670, 652] width 220 height 272
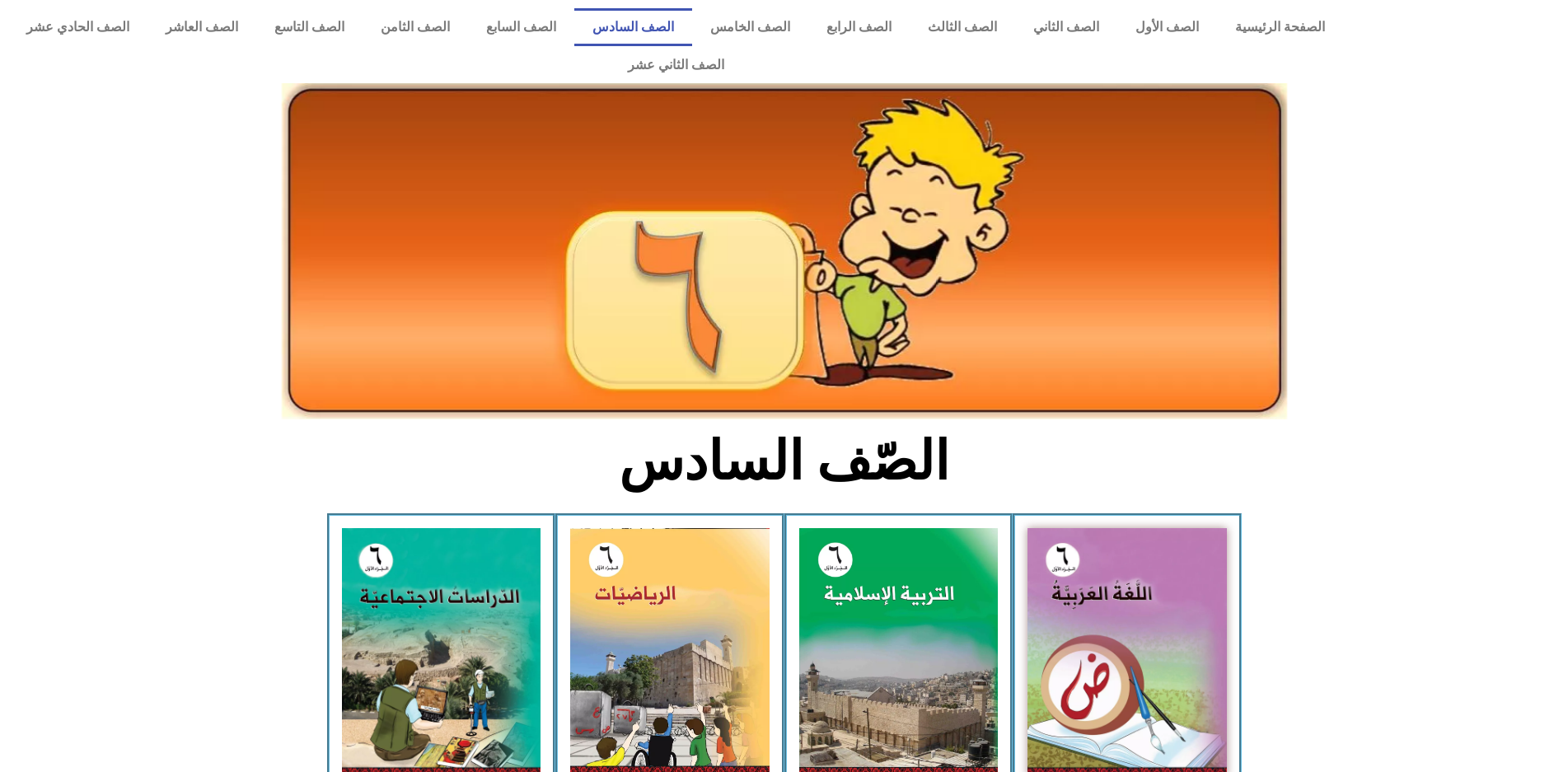
click at [755, 759] on div "الرياضيات - الجزء الأول​" at bounding box center [670, 662] width 229 height 297
click at [675, 758] on div "الرياضيات - الجزء الأول​" at bounding box center [670, 662] width 229 height 297
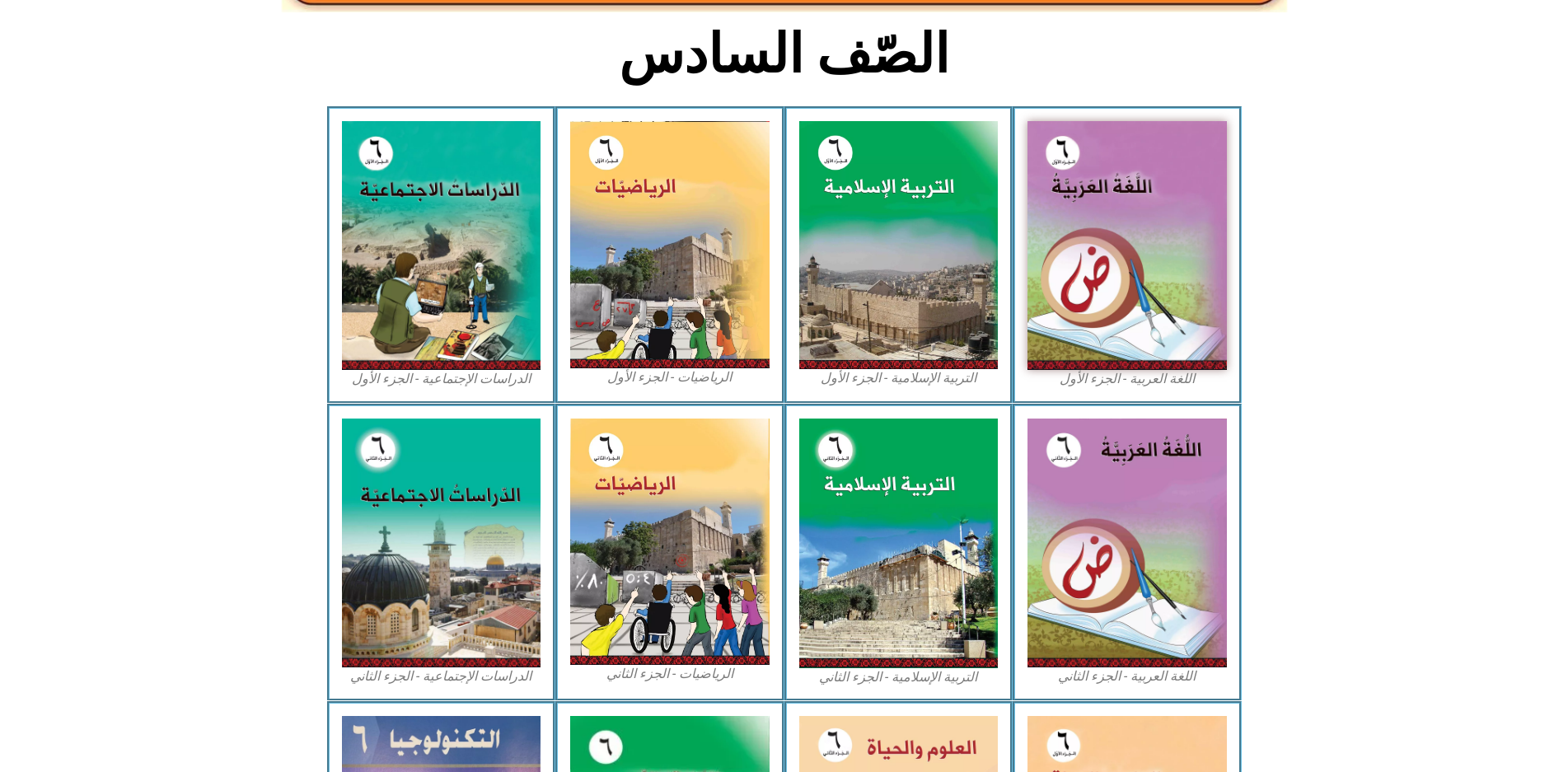
scroll to position [412, 0]
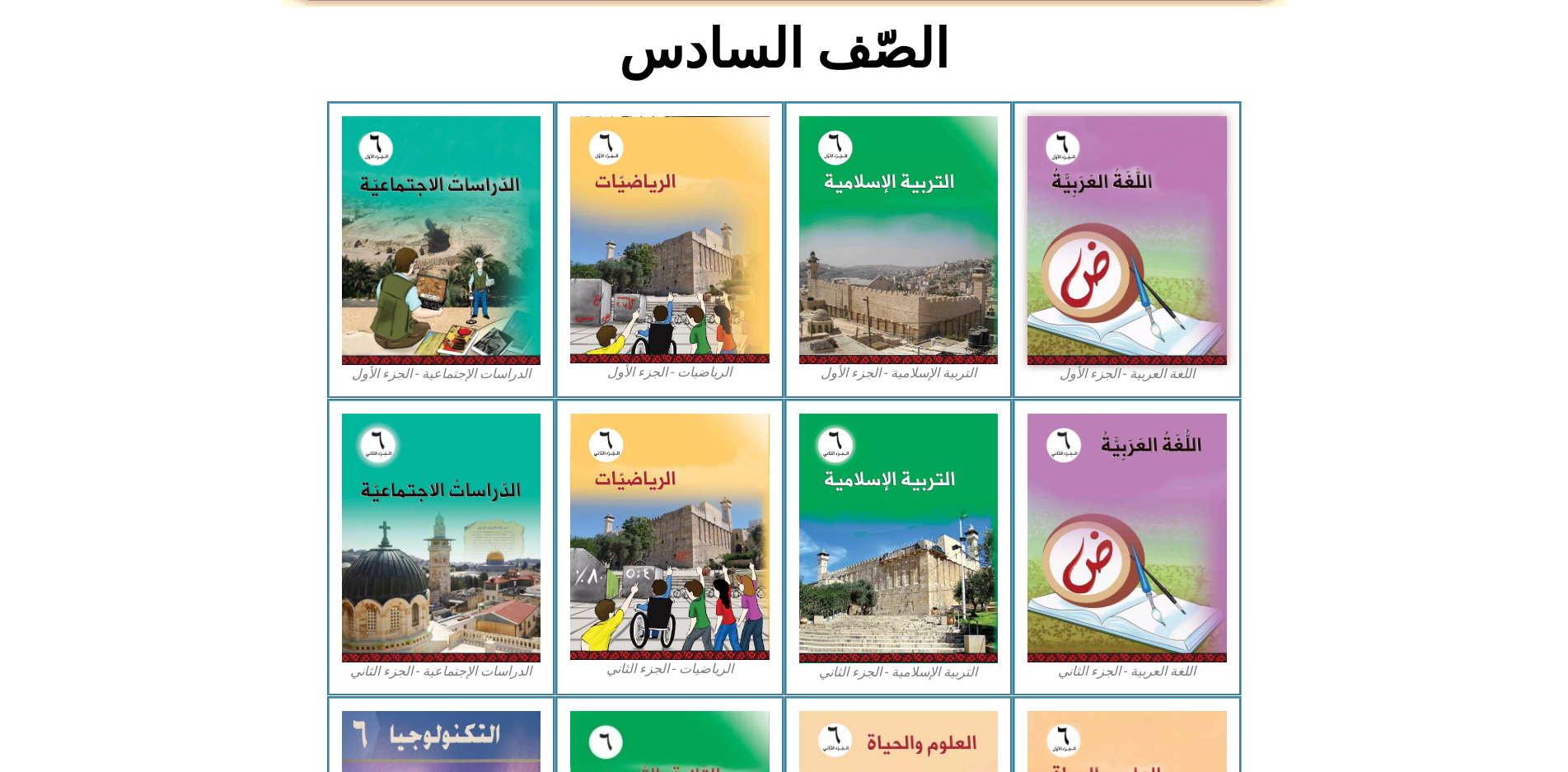
click at [772, 506] on div "الرياضيات - الجزء الثاني" at bounding box center [670, 547] width 229 height 297
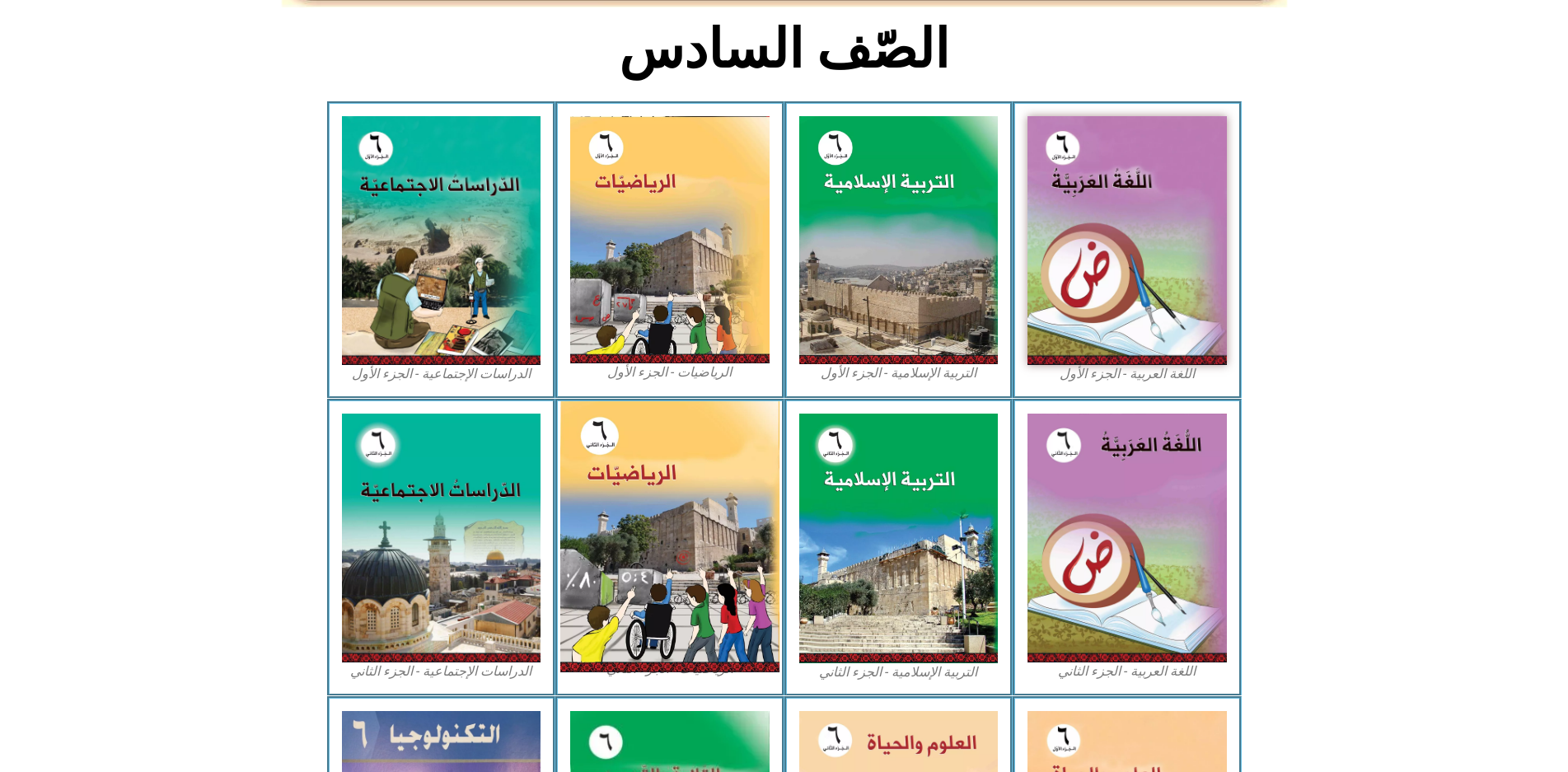
drag, startPoint x: 743, startPoint y: 515, endPoint x: 746, endPoint y: 450, distance: 65.1
click at [743, 513] on img at bounding box center [670, 537] width 220 height 271
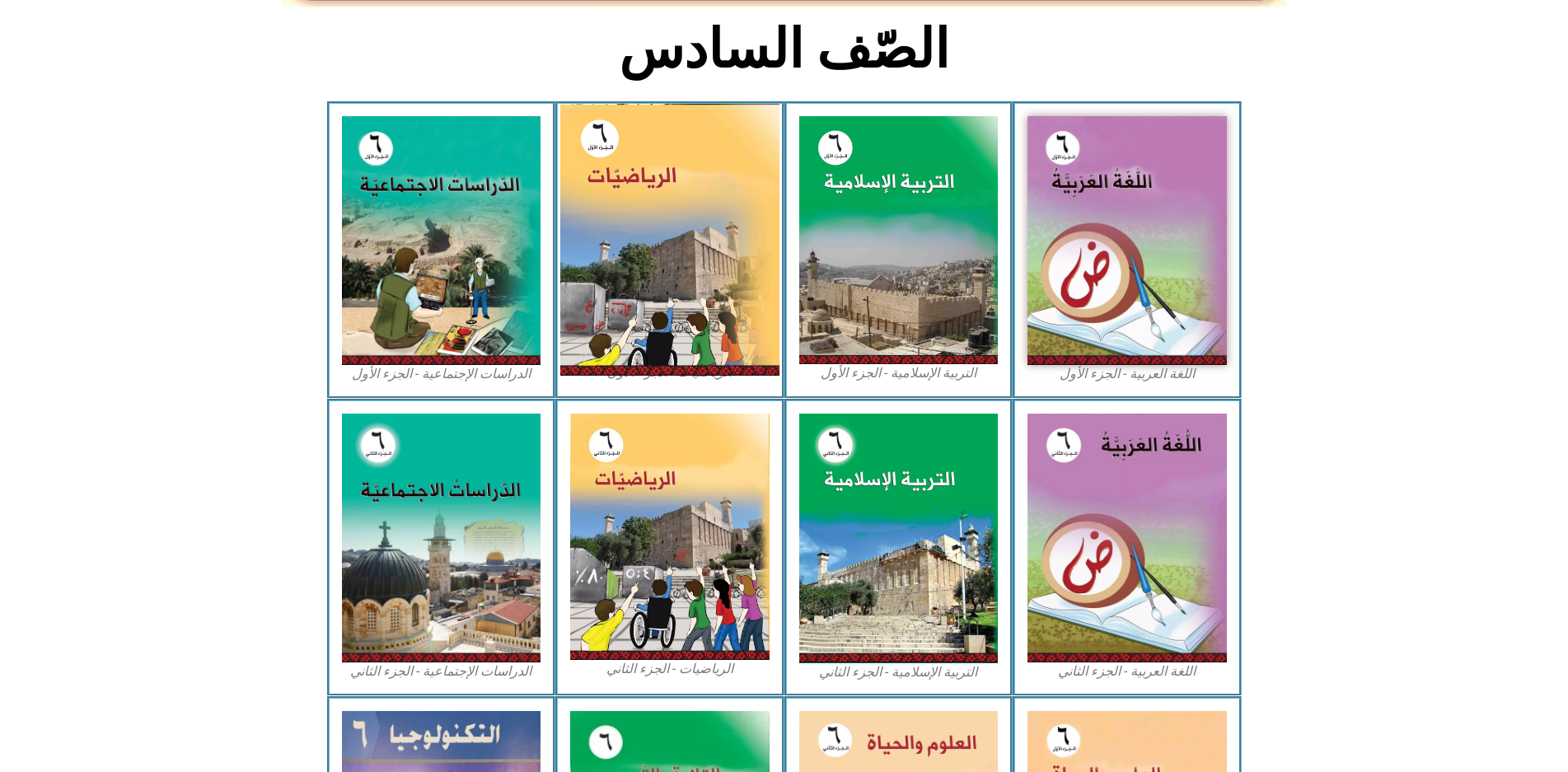
click at [652, 211] on img at bounding box center [670, 240] width 220 height 272
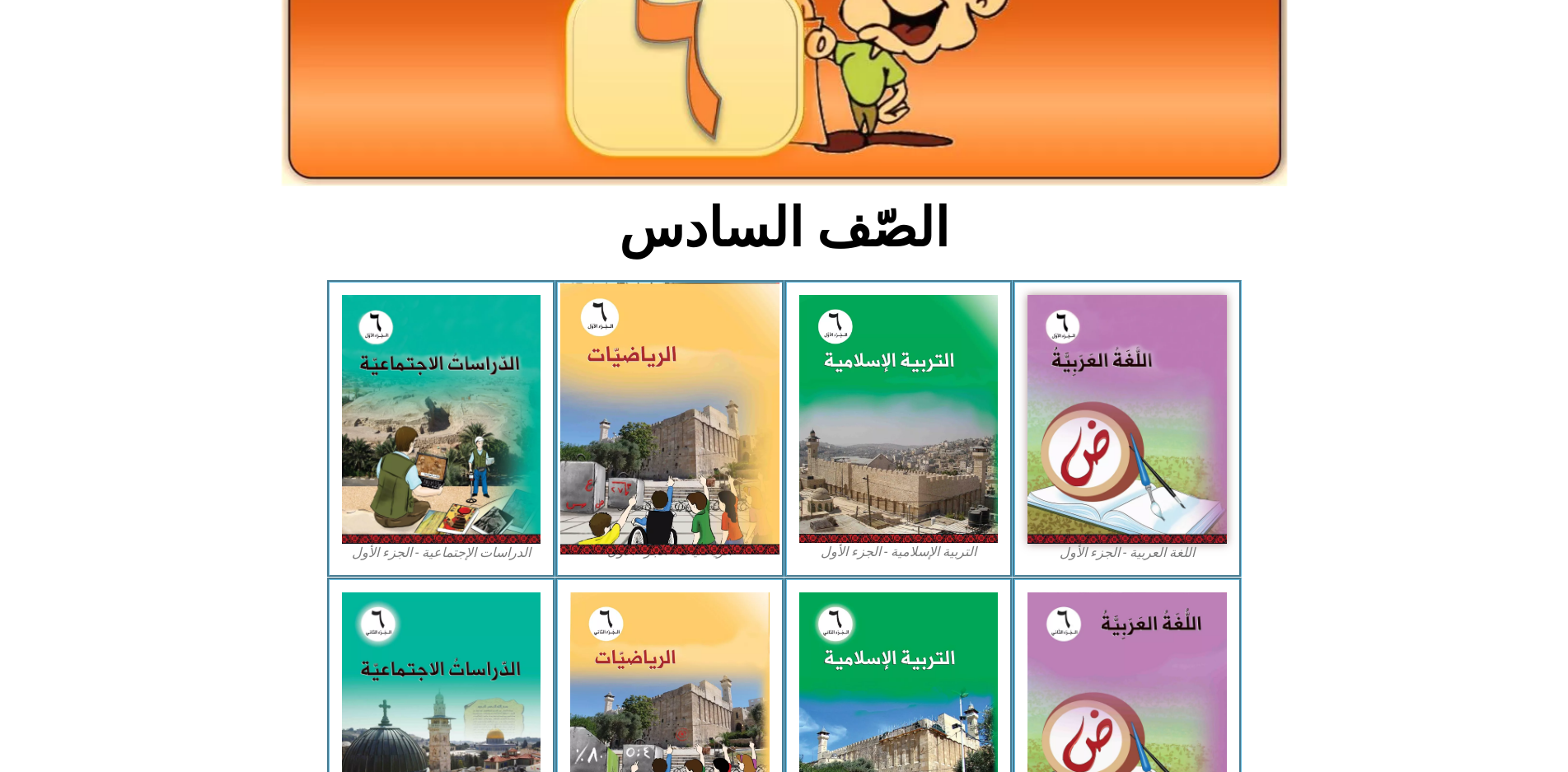
scroll to position [0, 0]
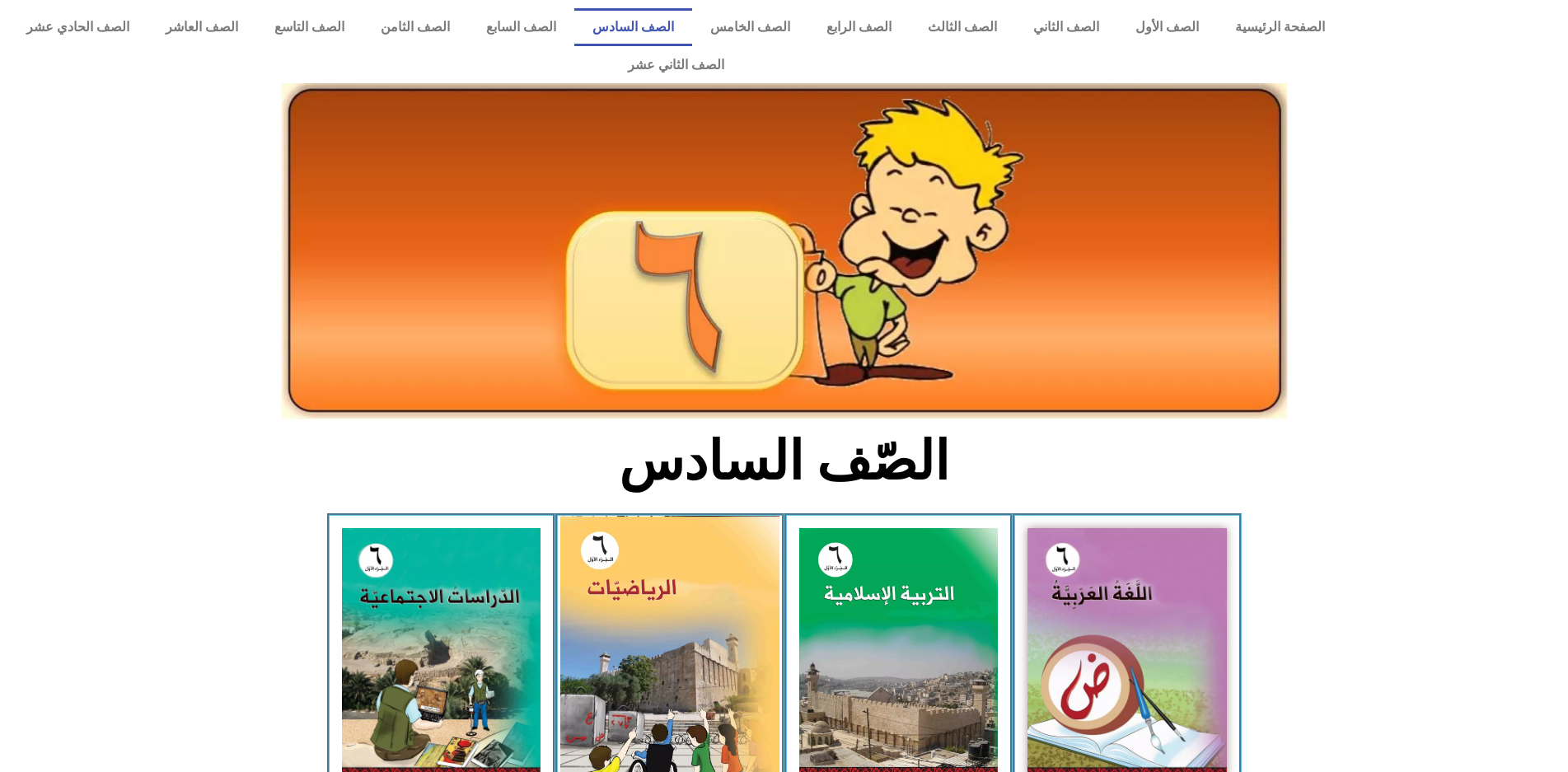
click at [607, 576] on img at bounding box center [670, 652] width 220 height 272
click at [607, 579] on img at bounding box center [670, 652] width 220 height 272
click at [610, 570] on img at bounding box center [670, 652] width 220 height 272
click at [610, 572] on img at bounding box center [670, 652] width 220 height 272
click at [612, 574] on img at bounding box center [670, 652] width 220 height 272
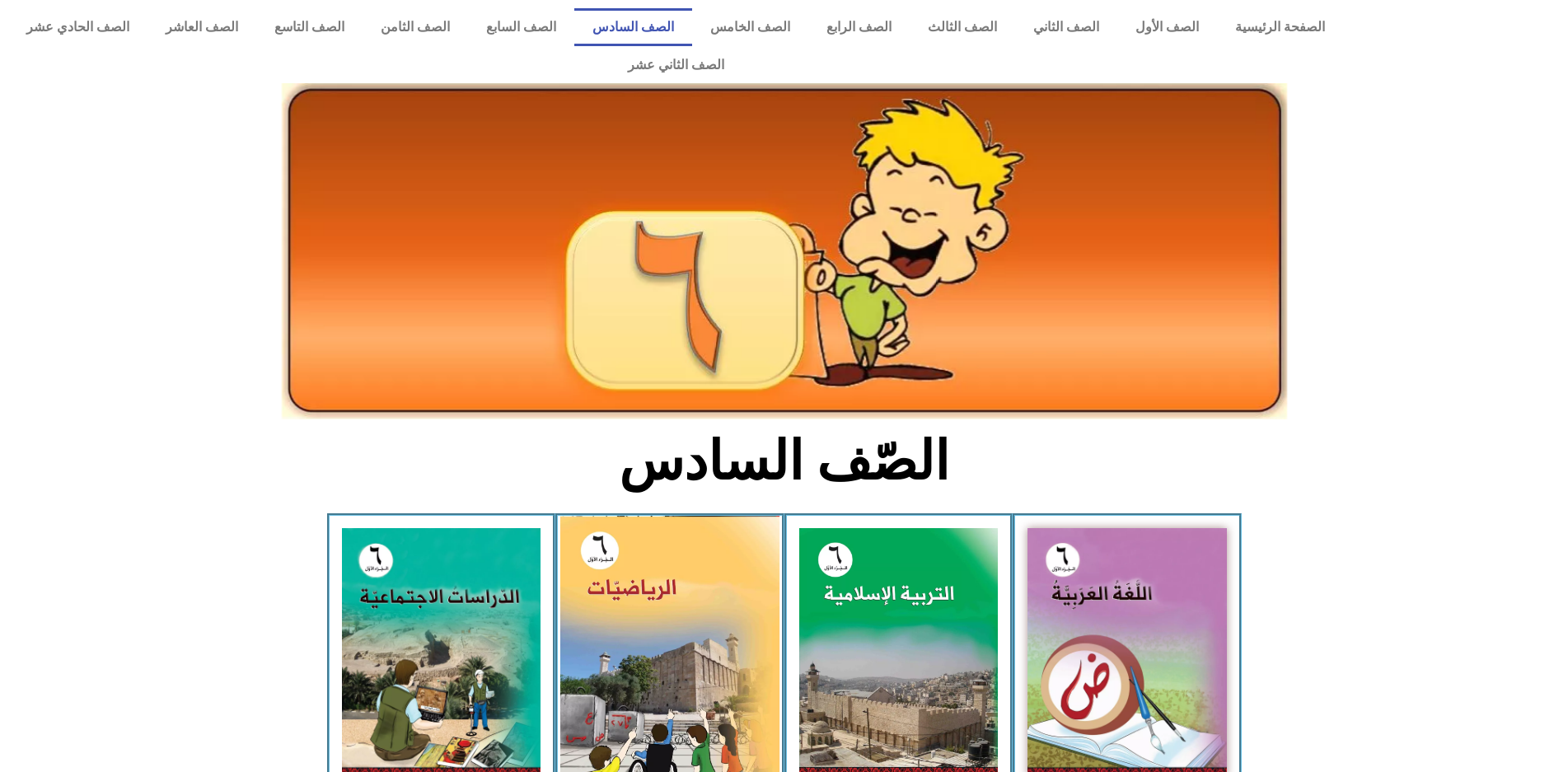
click at [615, 578] on img at bounding box center [670, 652] width 220 height 272
click at [621, 582] on img at bounding box center [670, 652] width 220 height 272
click at [621, 584] on img at bounding box center [670, 652] width 220 height 272
click at [624, 587] on img at bounding box center [670, 652] width 220 height 272
click at [626, 589] on img at bounding box center [670, 652] width 220 height 272
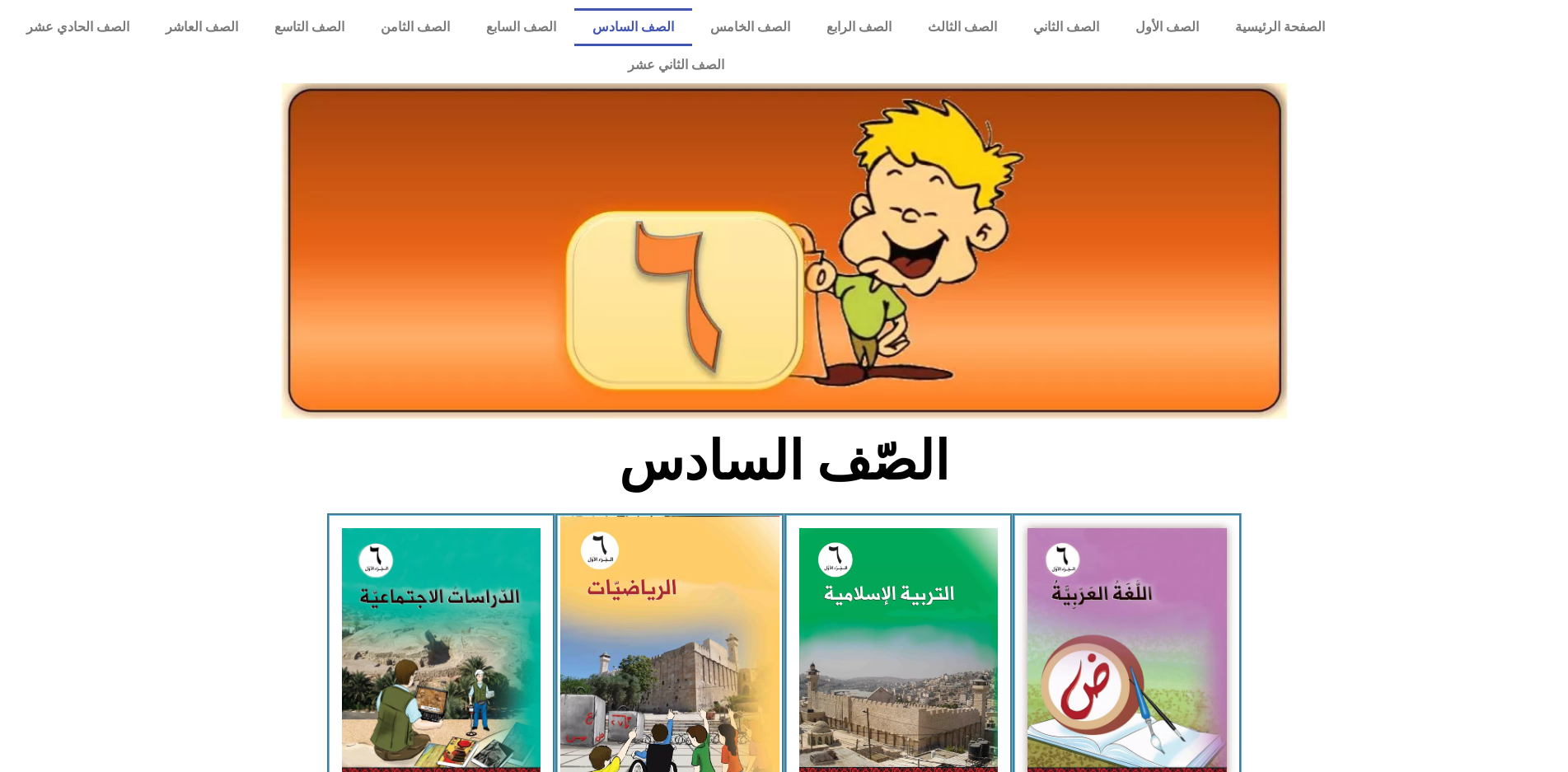
click at [626, 589] on img at bounding box center [670, 652] width 220 height 272
click at [627, 591] on img at bounding box center [670, 652] width 220 height 272
click at [630, 594] on img at bounding box center [670, 652] width 220 height 272
click at [630, 600] on img at bounding box center [670, 652] width 220 height 272
click at [638, 609] on img at bounding box center [670, 652] width 220 height 272
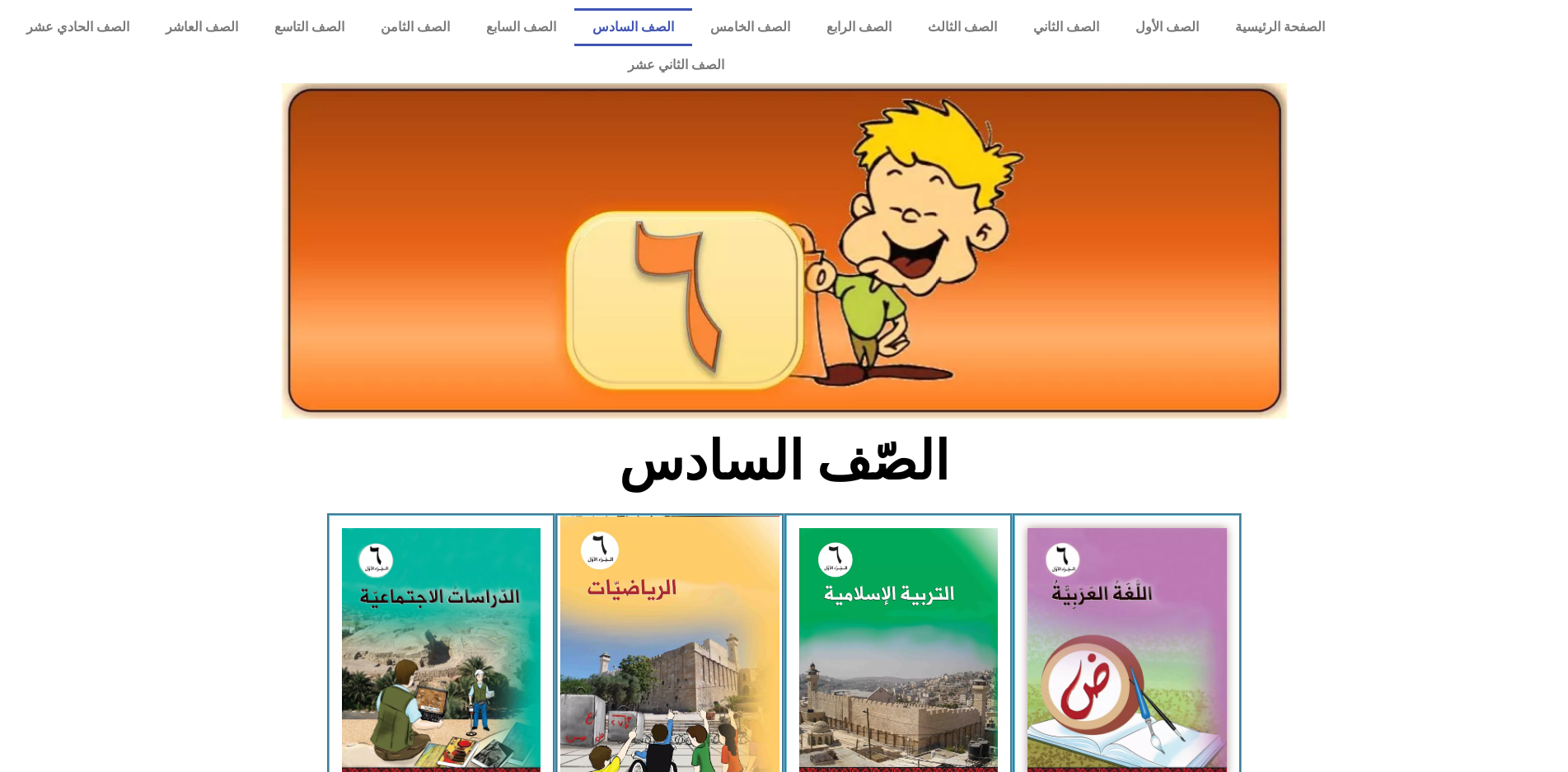
click at [639, 617] on img at bounding box center [670, 652] width 220 height 272
click at [641, 621] on img at bounding box center [670, 652] width 220 height 272
click at [644, 632] on img at bounding box center [670, 652] width 220 height 272
click at [681, 612] on img at bounding box center [670, 652] width 220 height 272
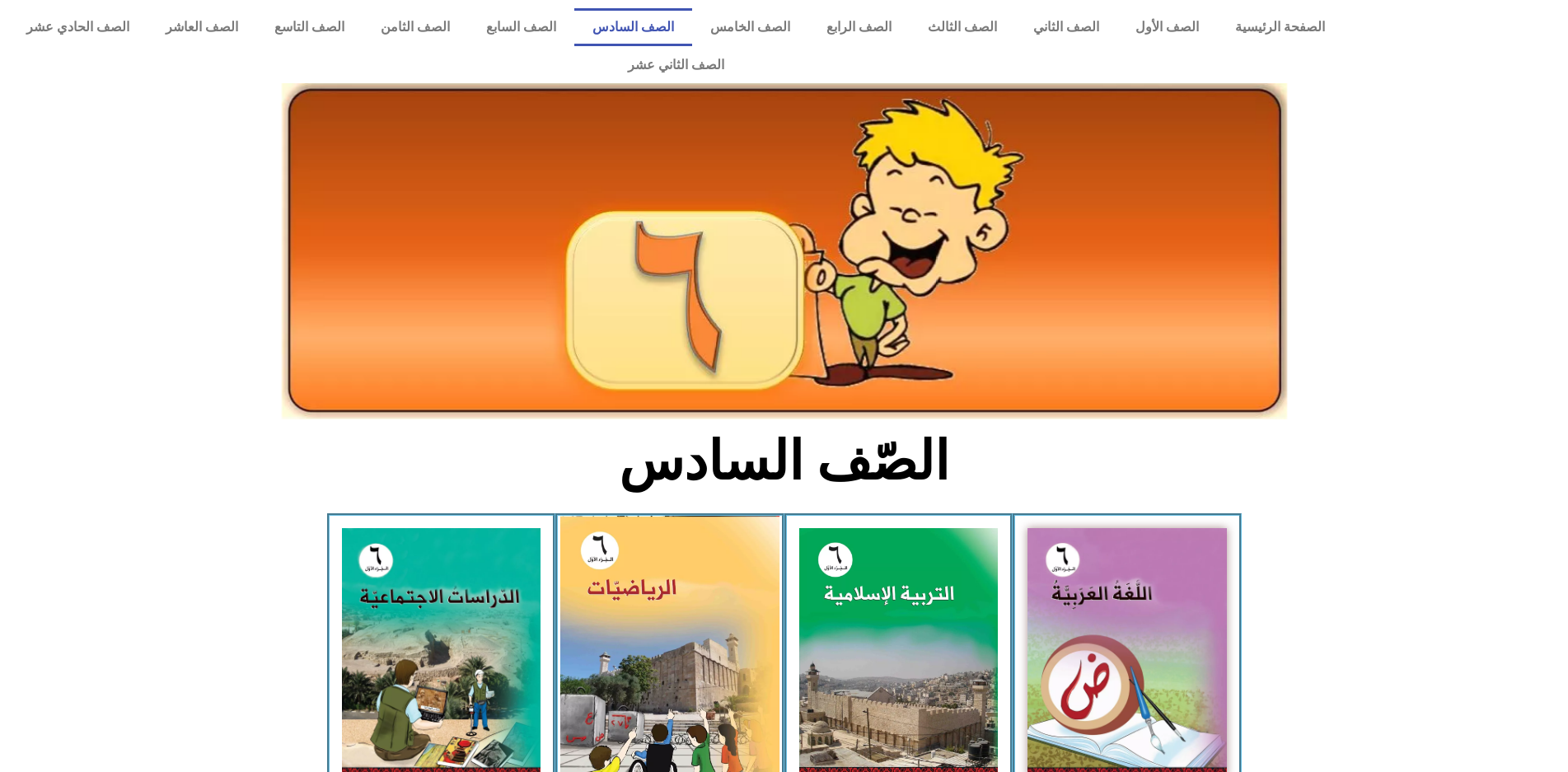
click at [699, 527] on img at bounding box center [670, 652] width 220 height 272
click at [740, 570] on img at bounding box center [670, 652] width 220 height 272
click at [640, 563] on img at bounding box center [670, 652] width 220 height 272
click at [643, 567] on img at bounding box center [670, 652] width 220 height 272
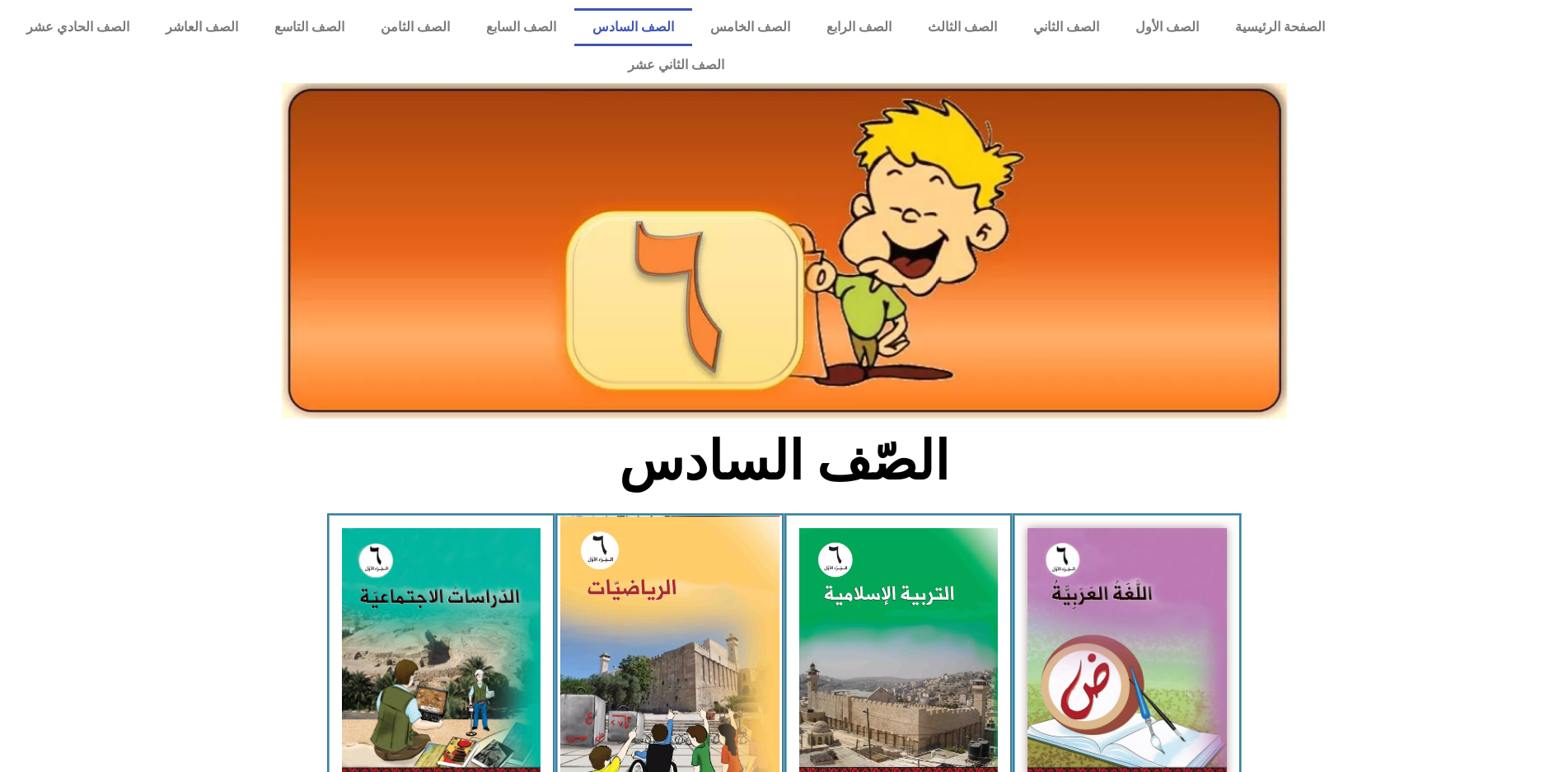
click at [648, 573] on img at bounding box center [670, 652] width 220 height 272
click at [665, 582] on img at bounding box center [670, 652] width 220 height 272
click at [685, 618] on img at bounding box center [670, 652] width 220 height 272
click at [703, 619] on img at bounding box center [670, 652] width 220 height 272
